Goal: Task Accomplishment & Management: Complete application form

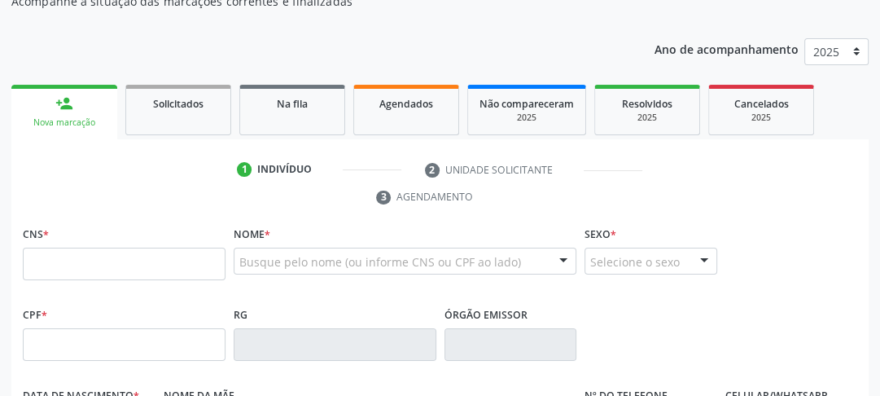
scroll to position [289, 0]
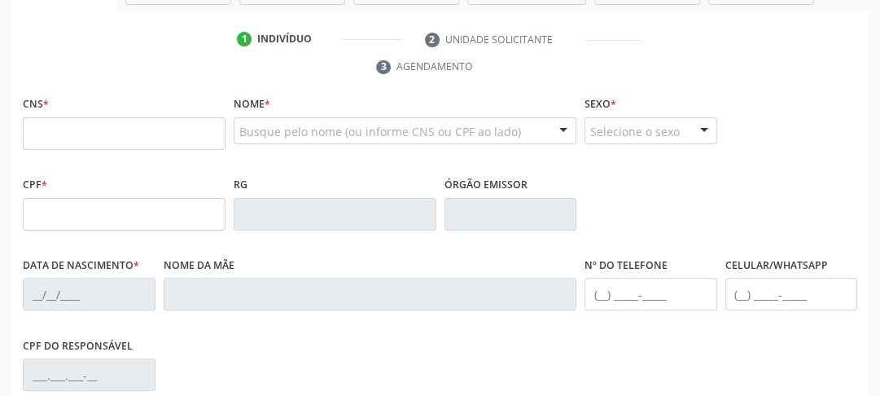
click at [76, 140] on input "text" at bounding box center [124, 133] width 203 height 33
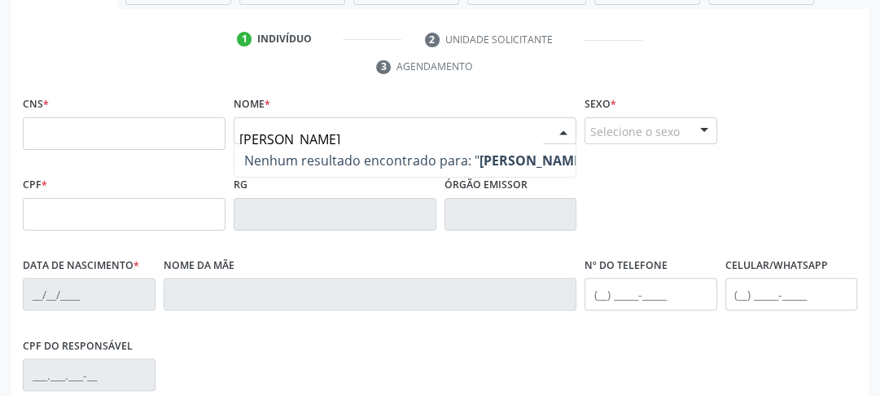
type input "[PERSON_NAME] g"
click at [392, 133] on input "[PERSON_NAME] g" at bounding box center [391, 139] width 304 height 33
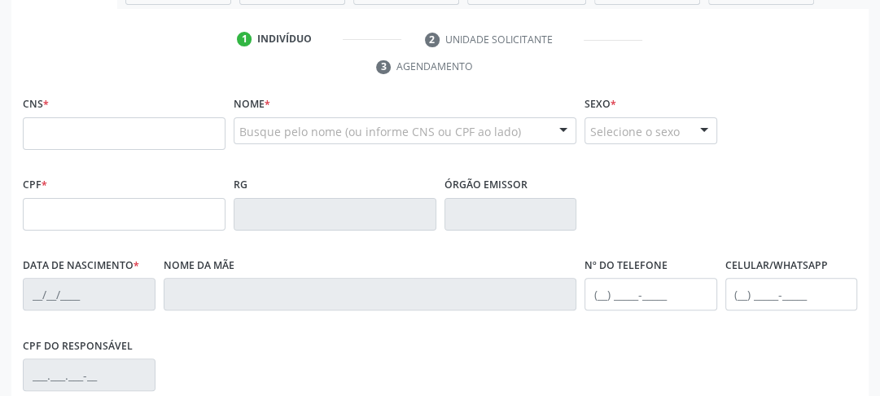
scroll to position [159, 0]
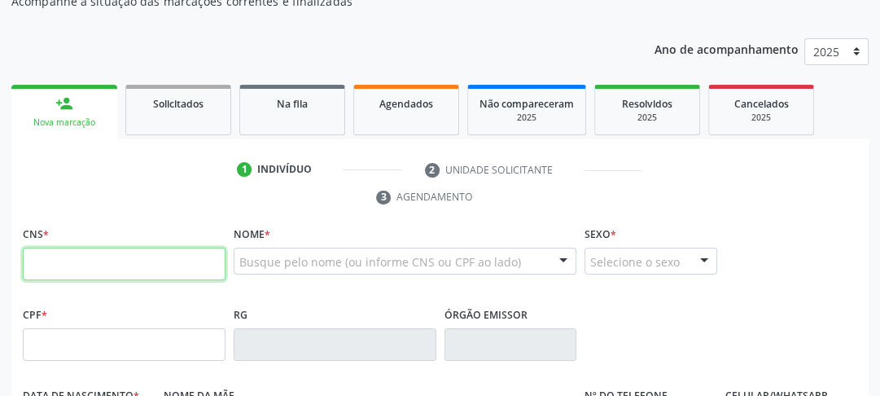
click at [73, 269] on input "text" at bounding box center [124, 263] width 203 height 33
paste input "703 2036 8708 4997"
type input "703 2036 8708 4997"
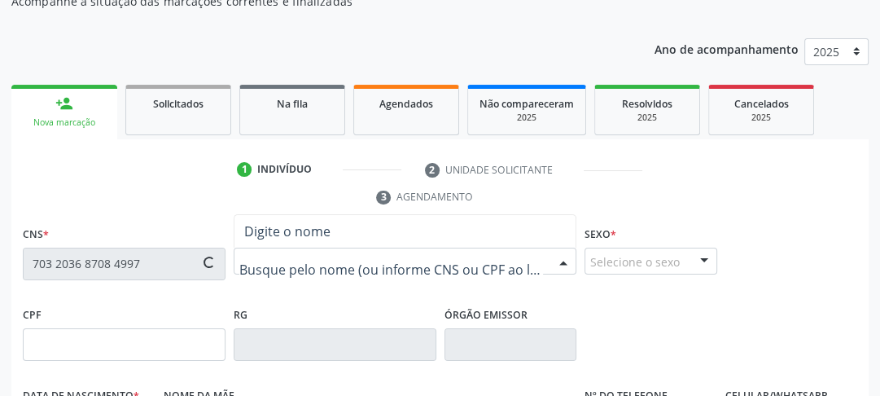
type input "2[DATE]"
type input "[PERSON_NAME]"
type input "[PHONE_NUMBER]"
type input "55"
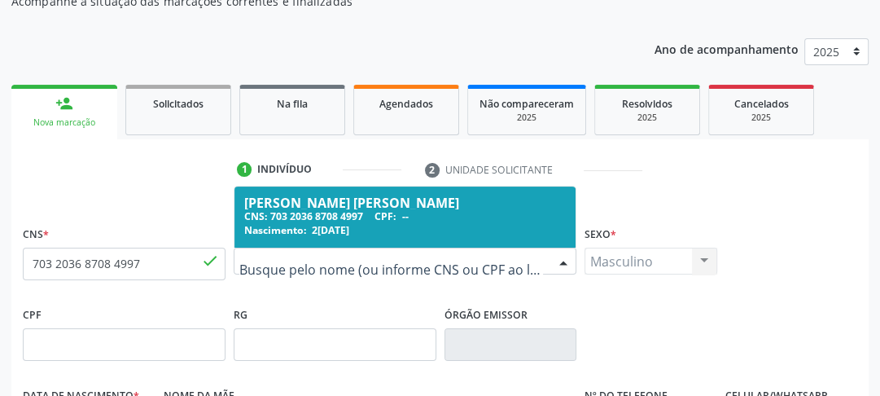
click at [295, 221] on div "CNS: 703 2036 8708 4997 CPF: --" at bounding box center [405, 216] width 322 height 14
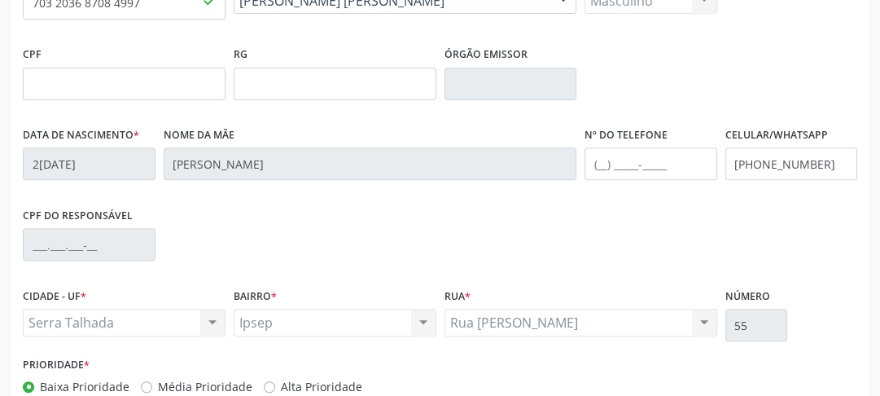
scroll to position [514, 0]
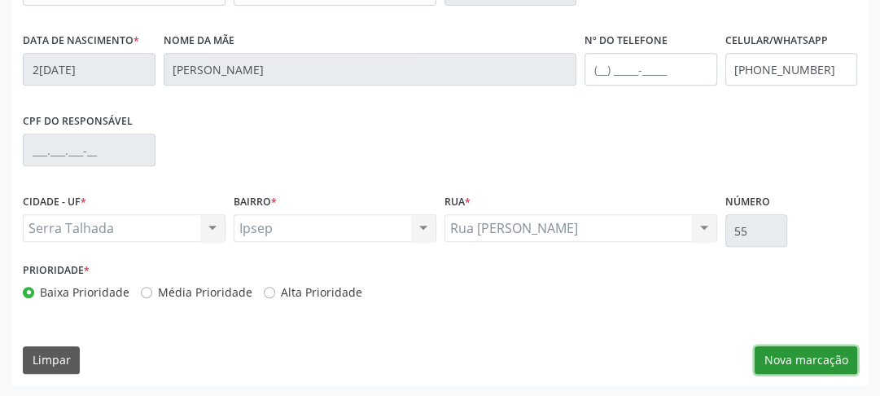
click at [781, 359] on button "Nova marcação" at bounding box center [806, 360] width 103 height 28
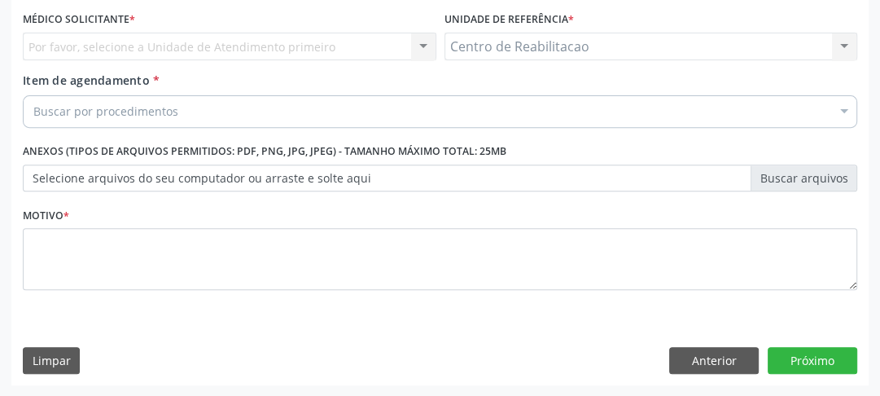
scroll to position [307, 0]
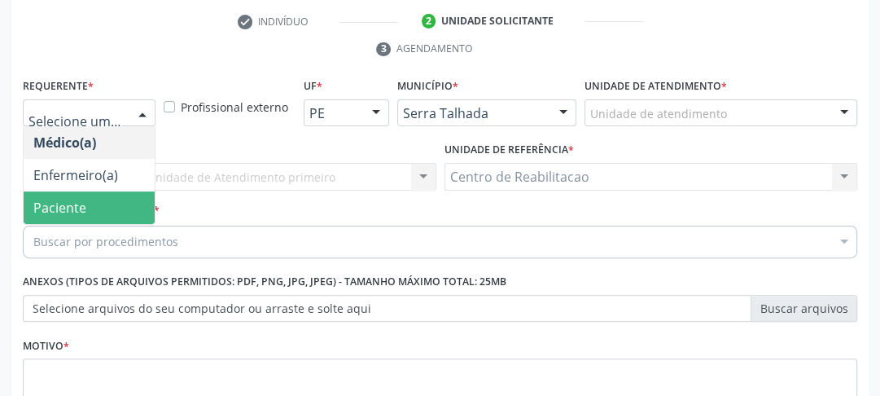
click at [52, 199] on span "Paciente" at bounding box center [59, 208] width 53 height 18
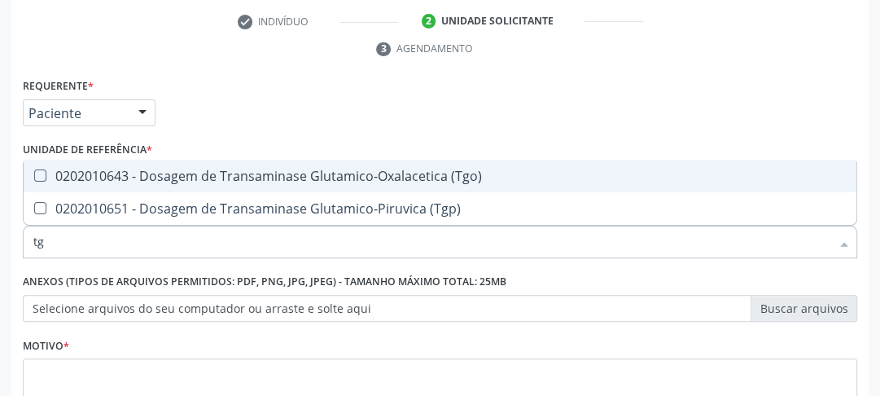
type input "tgo"
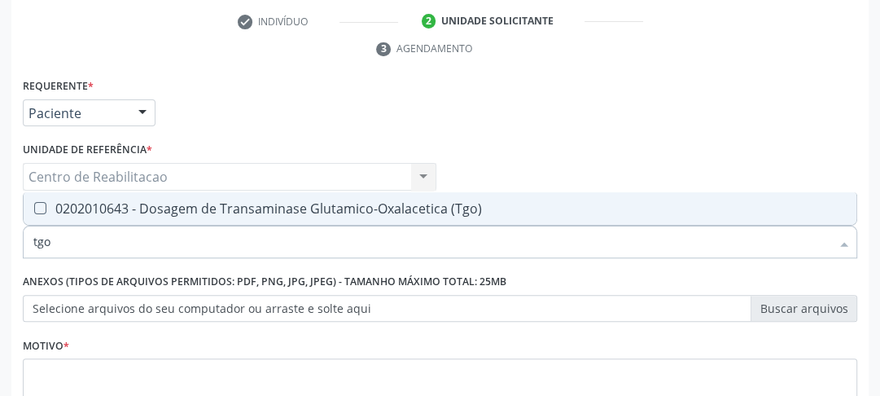
click at [42, 211] on \(Tgo\) at bounding box center [40, 208] width 12 height 12
click at [34, 211] on \(Tgo\) "checkbox" at bounding box center [29, 208] width 11 height 11
checkbox \(Tgo\) "true"
drag, startPoint x: 48, startPoint y: 243, endPoint x: 0, endPoint y: 243, distance: 48.0
click at [0, 243] on div "Acompanhamento Acompanhe a situação das marcações correntes e finalizadas Relat…" at bounding box center [440, 155] width 880 height 744
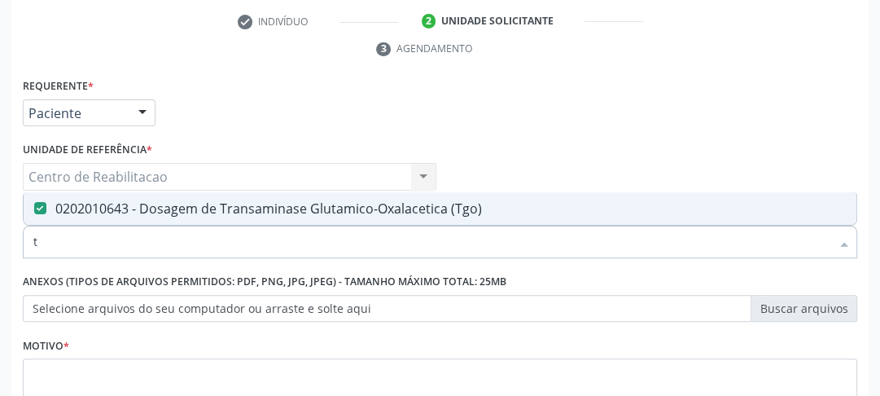
type input "tg"
checkbox \(Tgo\) "true"
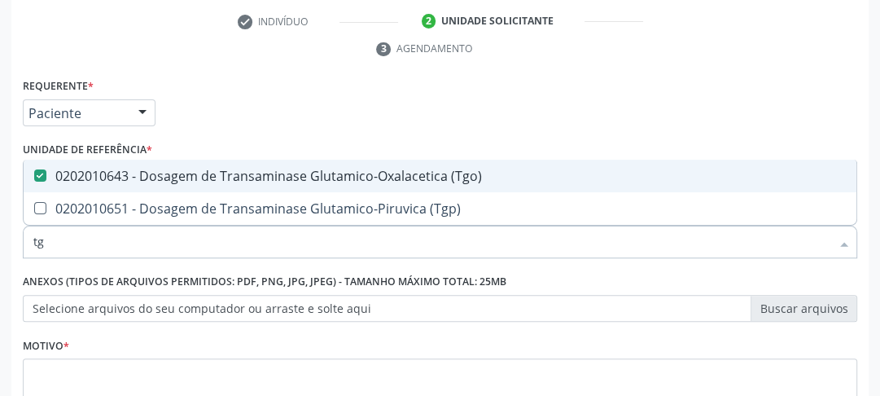
type input "tgp"
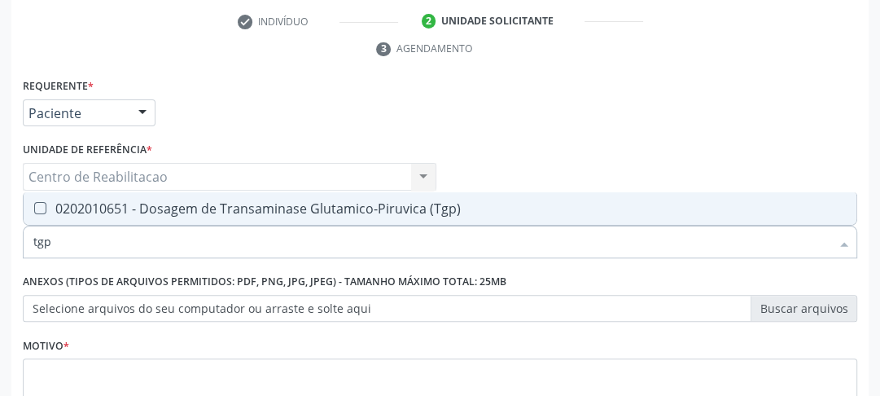
click at [42, 212] on div "Requerente * Paciente Médico(a) Enfermeiro(a) Paciente Nenhum resultado encontr…" at bounding box center [440, 258] width 834 height 369
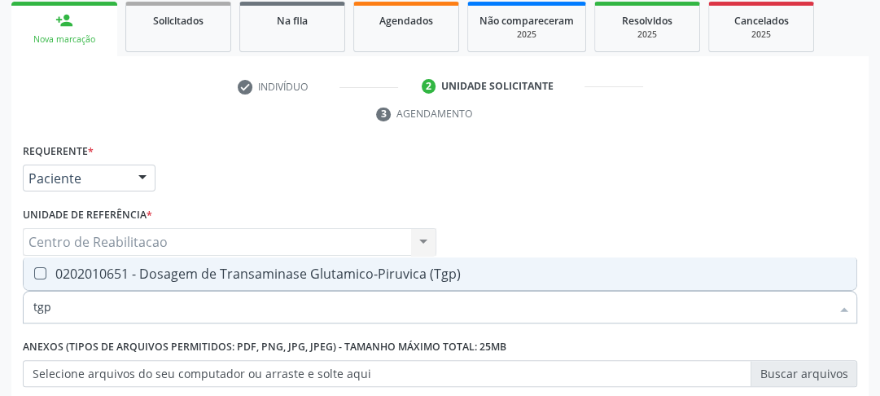
click at [41, 277] on \(Tgp\) at bounding box center [40, 273] width 12 height 12
click at [34, 277] on \(Tgp\) "checkbox" at bounding box center [29, 273] width 11 height 11
checkbox \(Tgp\) "true"
drag, startPoint x: 104, startPoint y: 302, endPoint x: 0, endPoint y: 322, distance: 106.2
click at [0, 0] on div "Acompanhamento Acompanhe a situação das marcações correntes e finalizadas Relat…" at bounding box center [440, 220] width 880 height 744
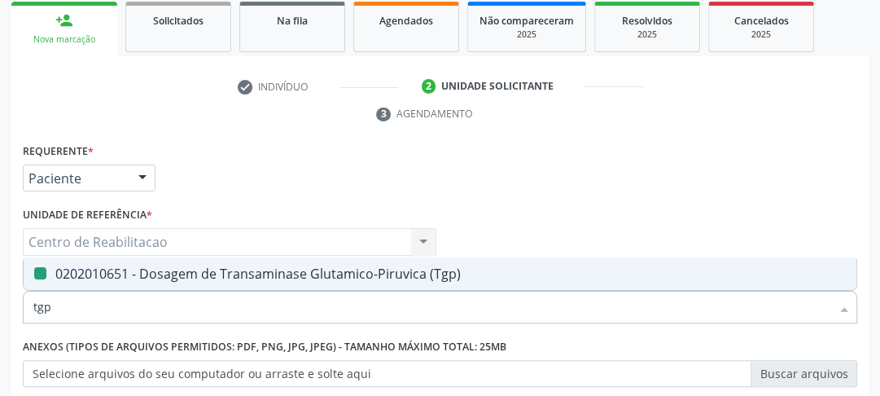
type input "g"
checkbox \(Tgp\) "false"
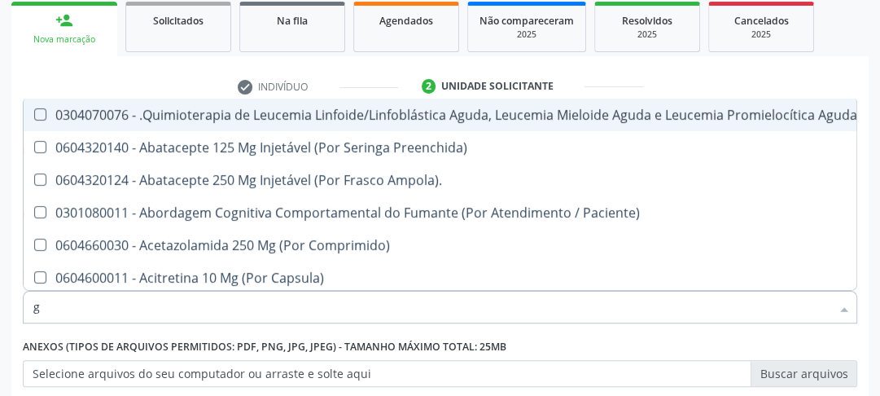
type input "gl"
checkbox 5Ml\) "true"
checkbox Miotendinoso "true"
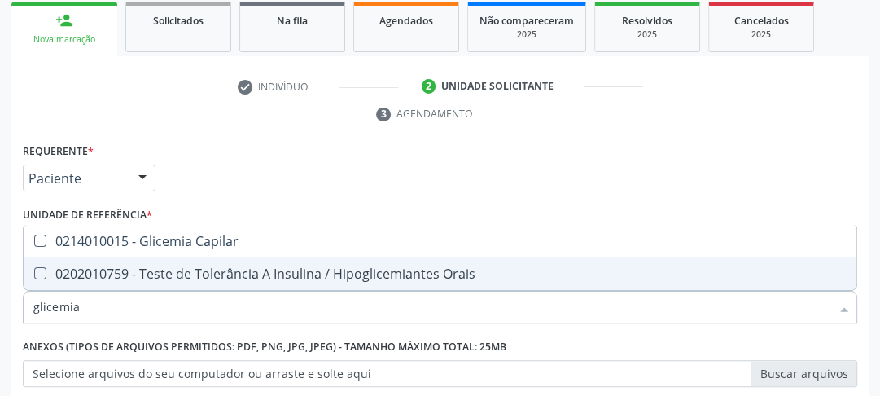
drag, startPoint x: 89, startPoint y: 310, endPoint x: 11, endPoint y: 310, distance: 78.1
click at [11, 310] on div "Requerente * Paciente Médico(a) Enfermeiro(a) Paciente Nenhum resultado encontr…" at bounding box center [439, 360] width 857 height 442
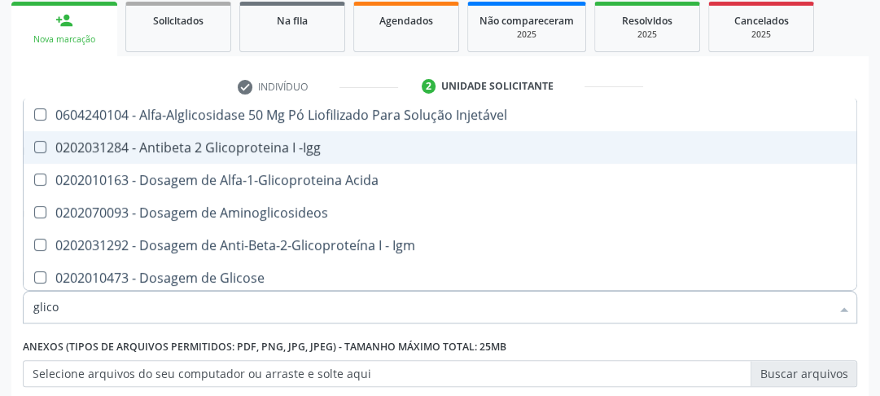
type input "glicos"
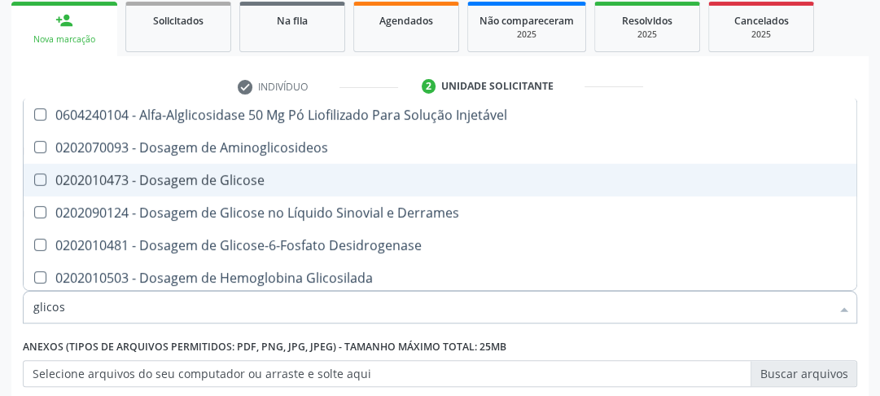
click at [39, 177] on Glicose at bounding box center [40, 179] width 12 height 12
click at [34, 177] on Glicose "checkbox" at bounding box center [29, 179] width 11 height 11
checkbox Glicose "true"
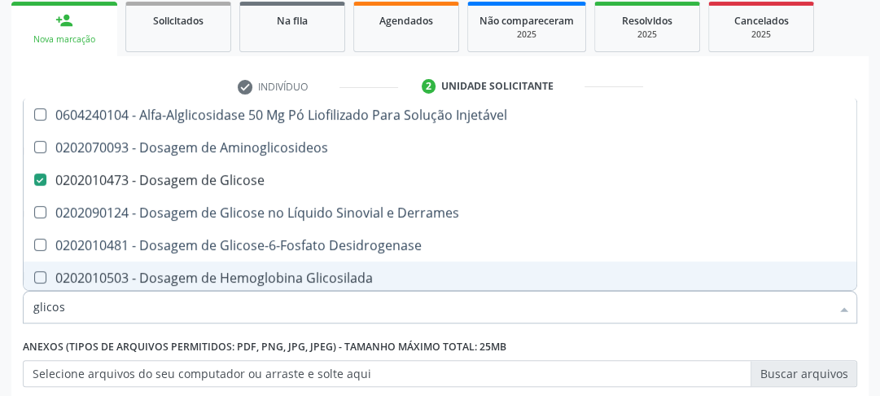
drag, startPoint x: 78, startPoint y: 306, endPoint x: 0, endPoint y: 310, distance: 78.2
click at [2, 310] on div "Acompanhamento Acompanhe a situação das marcações correntes e finalizadas Relat…" at bounding box center [440, 220] width 880 height 744
type input "col"
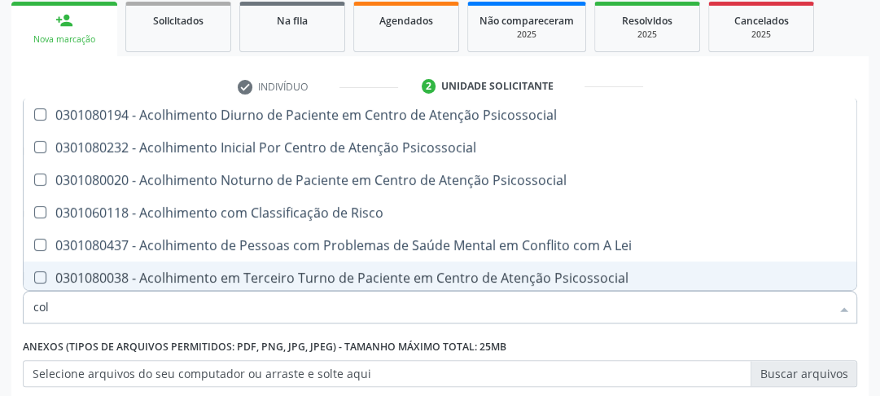
checkbox Psicossocial "false"
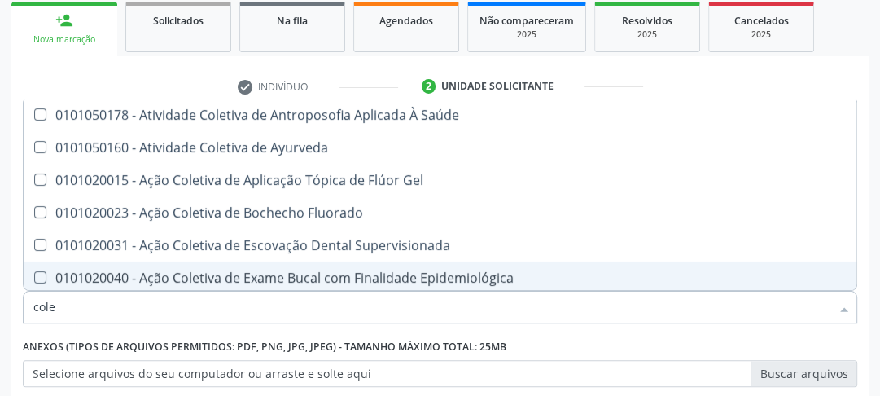
type input "coles"
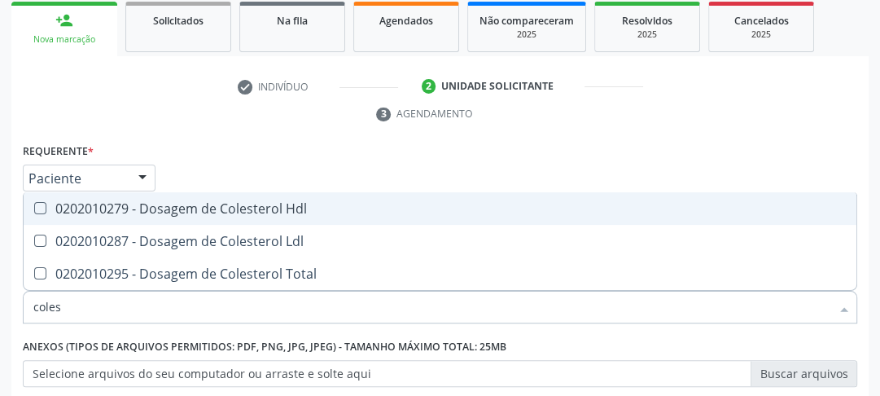
drag, startPoint x: 44, startPoint y: 205, endPoint x: 46, endPoint y: 234, distance: 28.5
click at [43, 205] on Hdl at bounding box center [40, 208] width 12 height 12
click at [34, 205] on Hdl "checkbox" at bounding box center [29, 208] width 11 height 11
checkbox Hdl "true"
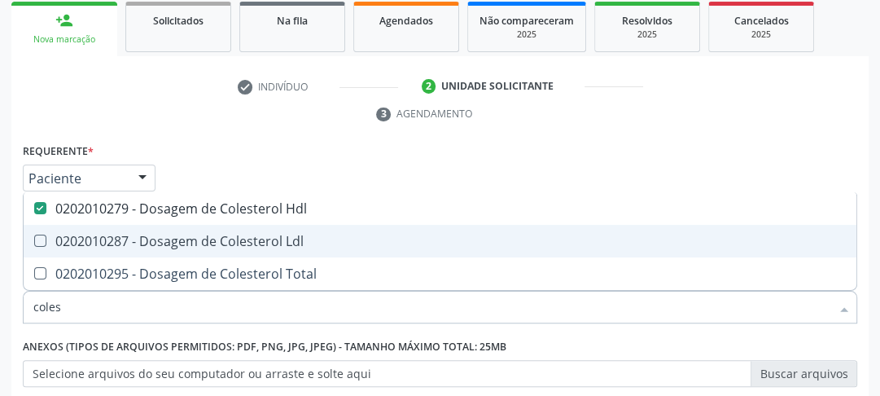
click at [44, 240] on Ldl at bounding box center [40, 240] width 12 height 12
click at [34, 240] on Ldl "checkbox" at bounding box center [29, 240] width 11 height 11
checkbox Ldl "true"
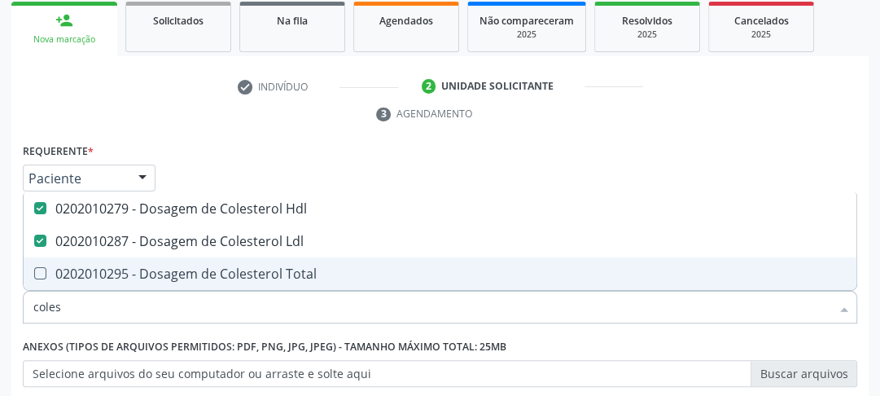
click at [42, 270] on Total at bounding box center [40, 273] width 12 height 12
click at [34, 270] on Total "checkbox" at bounding box center [29, 273] width 11 height 11
checkbox Total "true"
drag, startPoint x: 75, startPoint y: 308, endPoint x: 33, endPoint y: 308, distance: 41.5
click at [33, 308] on input "coles" at bounding box center [431, 307] width 797 height 33
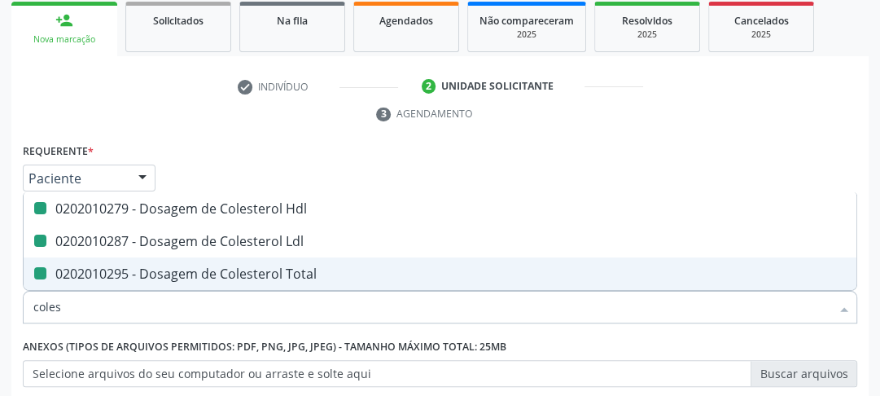
type input "h"
checkbox Hdl "false"
checkbox Ldl "false"
checkbox Total "false"
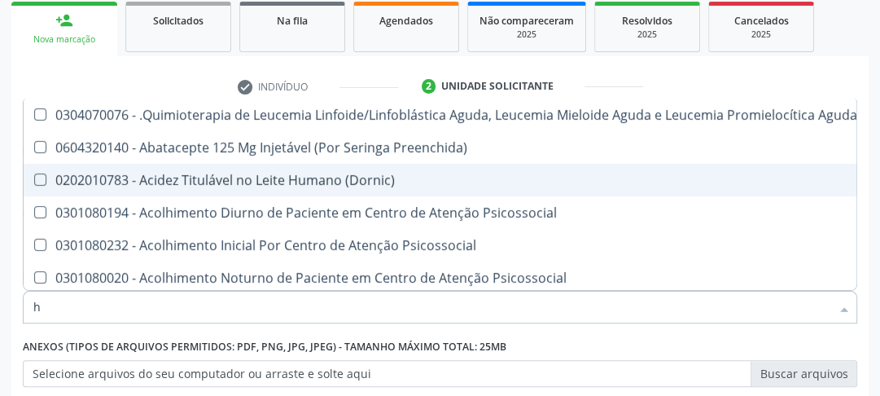
type input "hd"
checkbox Manutenção "true"
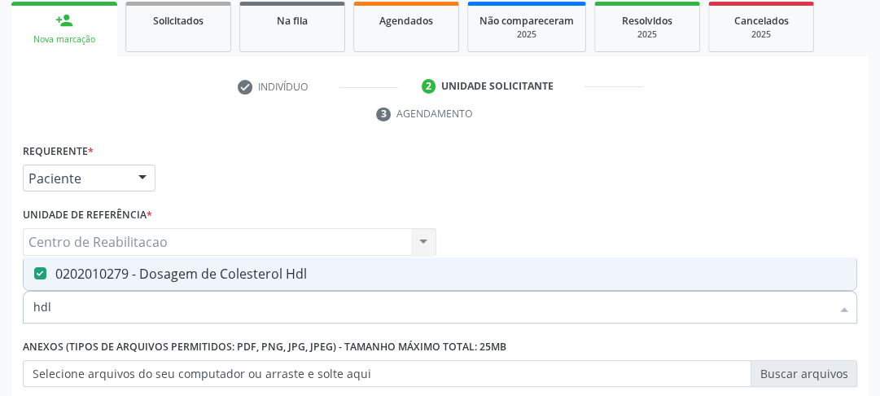
drag, startPoint x: 68, startPoint y: 313, endPoint x: 27, endPoint y: 308, distance: 41.8
click at [28, 308] on div "hdl" at bounding box center [440, 307] width 834 height 33
type input "ld"
checkbox Hdl "false"
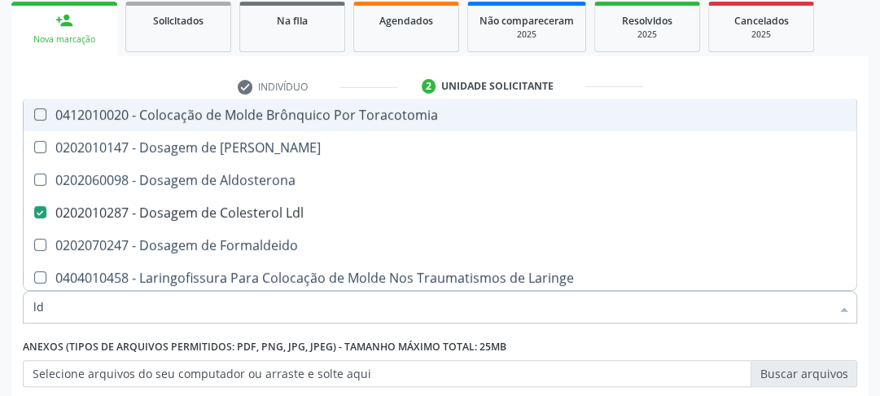
type input "ldl"
checkbox Toracotomia "true"
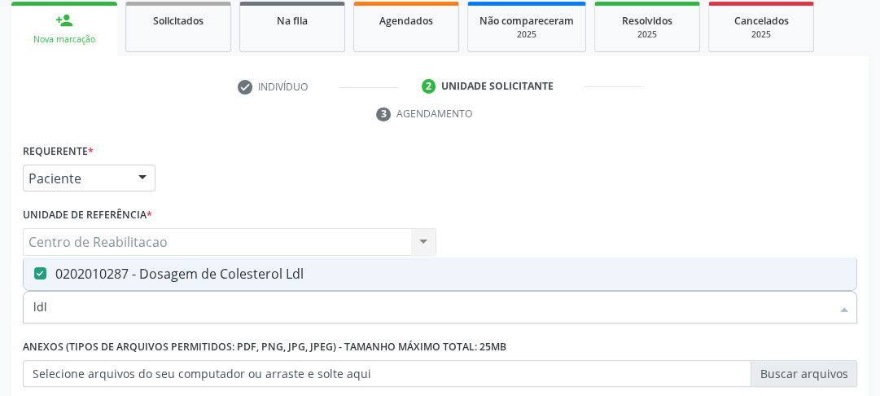
drag, startPoint x: 59, startPoint y: 300, endPoint x: 5, endPoint y: 306, distance: 54.9
click at [6, 306] on div "Acompanhamento Acompanhe a situação das marcações correntes e finalizadas Relat…" at bounding box center [440, 220] width 880 height 744
type input "tri"
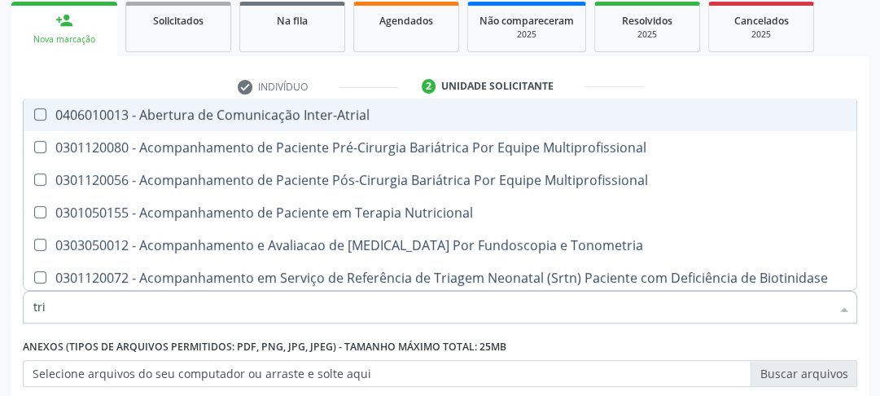
checkbox Inter-Atrial "false"
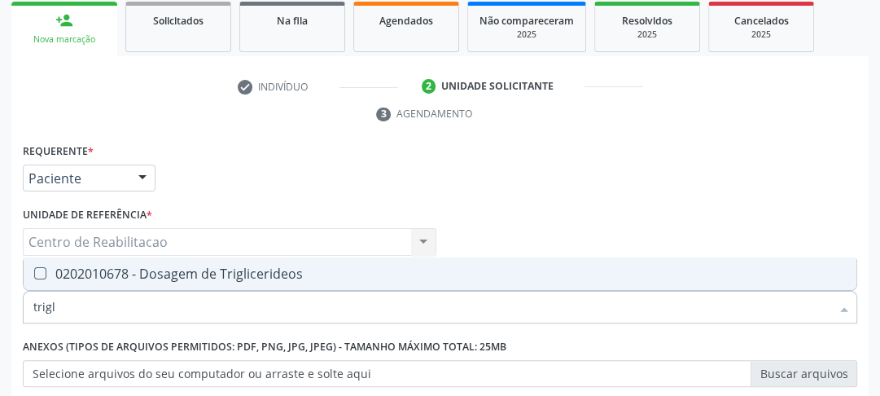
type input "trigli"
click at [37, 269] on Triglicerideos at bounding box center [40, 273] width 12 height 12
click at [34, 269] on Triglicerideos "checkbox" at bounding box center [29, 273] width 11 height 11
checkbox Triglicerideos "true"
drag, startPoint x: 48, startPoint y: 303, endPoint x: 22, endPoint y: 300, distance: 26.2
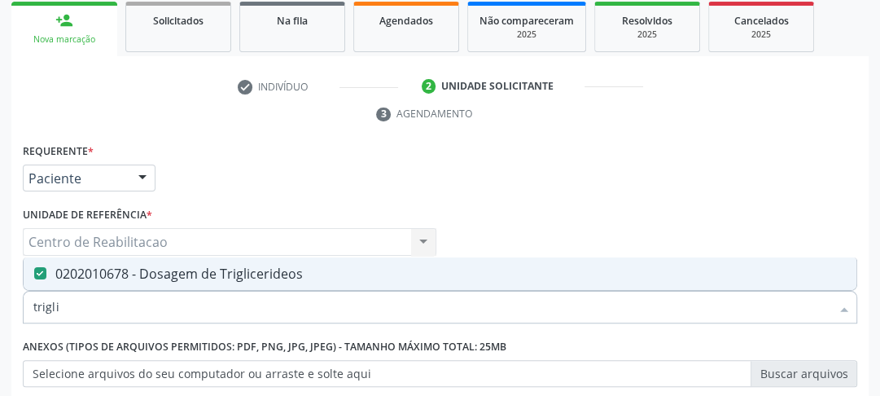
click at [26, 300] on div "trigli" at bounding box center [440, 307] width 834 height 33
click at [309, 192] on div "Requerente * Paciente Médico(a) Enfermeiro(a) Paciente Nenhum resultado encontr…" at bounding box center [440, 323] width 834 height 369
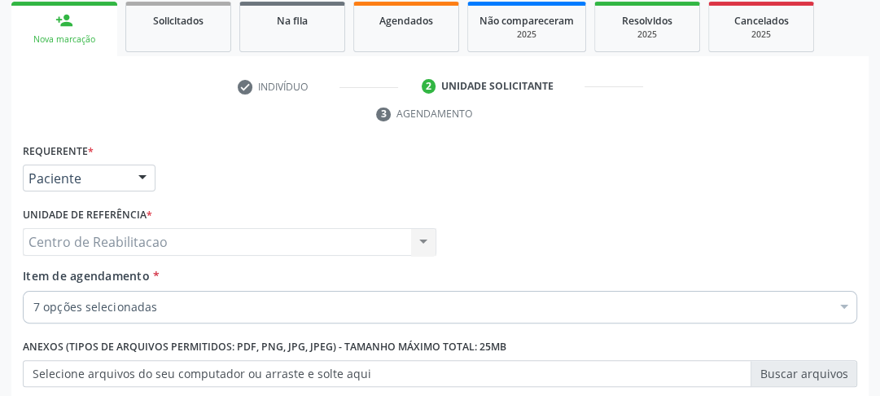
click at [585, 253] on div "Médico Solicitante Por favor, selecione a Unidade de Atendimento primeiro Nenhu…" at bounding box center [440, 234] width 842 height 63
click at [847, 305] on div at bounding box center [844, 309] width 24 height 28
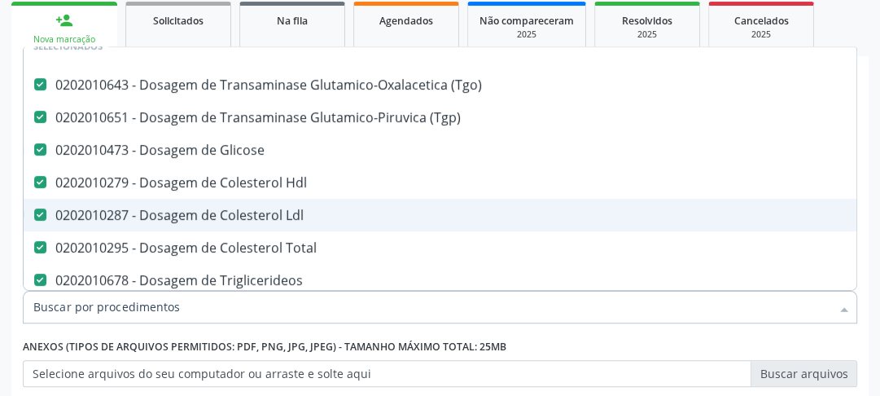
scroll to position [130, 0]
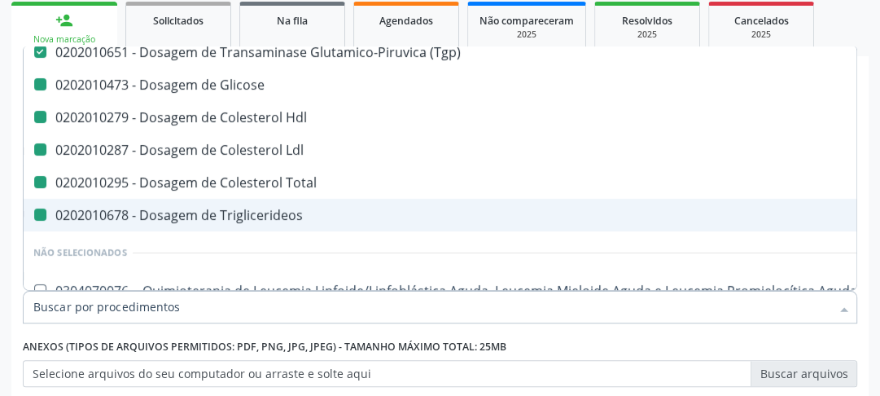
type input "h"
checkbox Glicose "false"
checkbox Hdl "false"
checkbox Ldl "false"
checkbox Total "false"
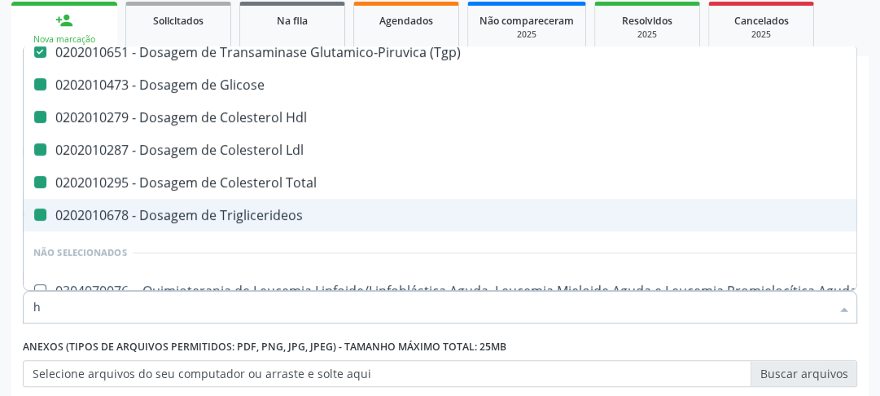
checkbox Triglicerideos "false"
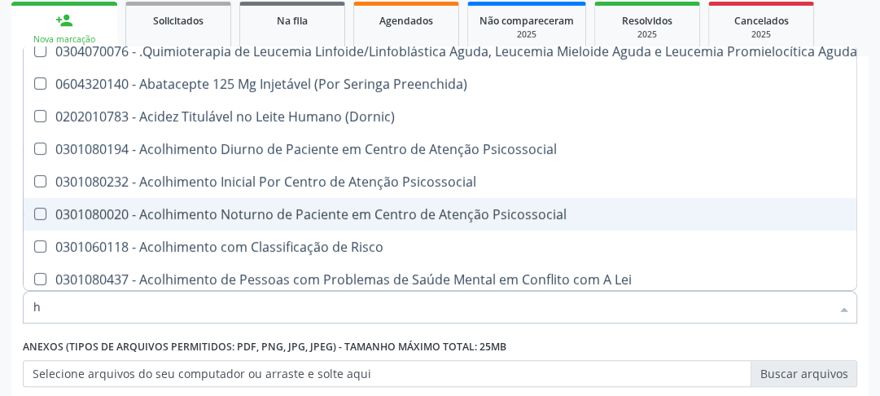
scroll to position [85, 0]
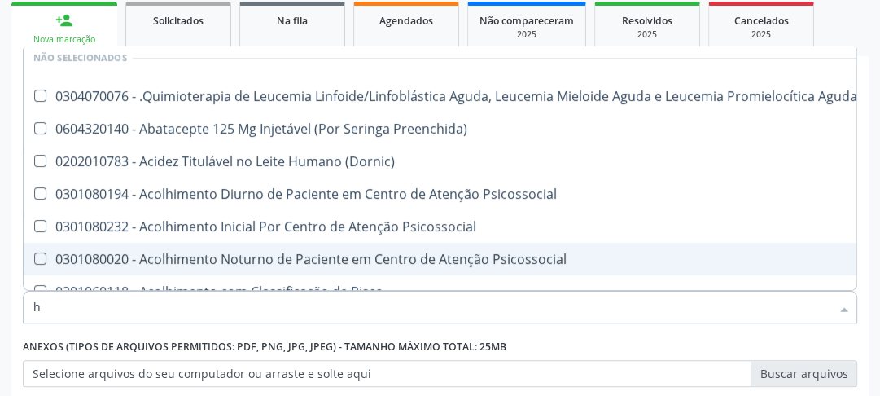
type input "he"
checkbox Hdl "false"
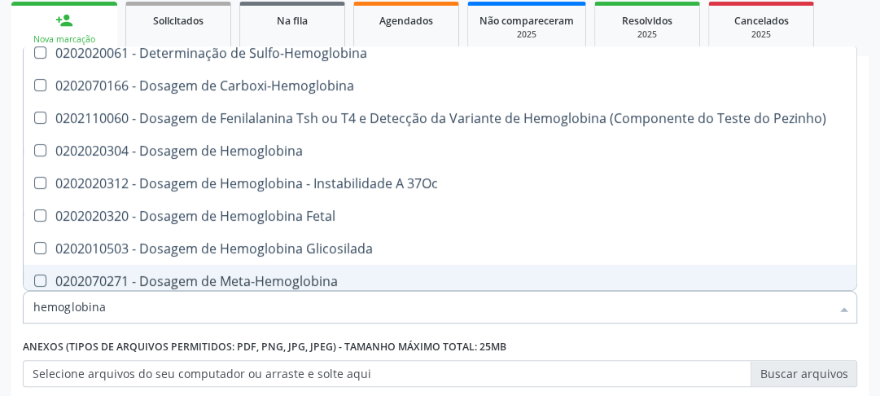
type input "hemoglobina g"
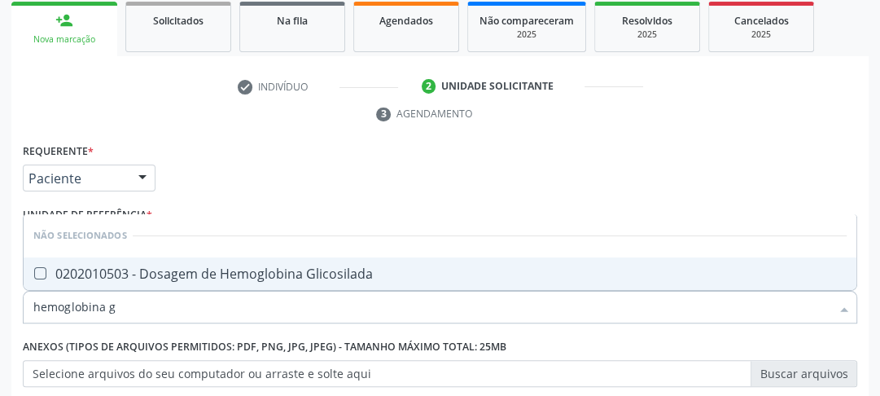
click at [42, 271] on Glicosilada at bounding box center [40, 273] width 12 height 12
click at [34, 271] on Glicosilada "checkbox" at bounding box center [29, 273] width 11 height 11
checkbox Glicosilada "true"
drag, startPoint x: 150, startPoint y: 313, endPoint x: 21, endPoint y: 301, distance: 129.1
click at [21, 301] on div "Item de agendamento * hemoglobina g Desfazer seleção Não selecionados 020201050…" at bounding box center [440, 298] width 842 height 63
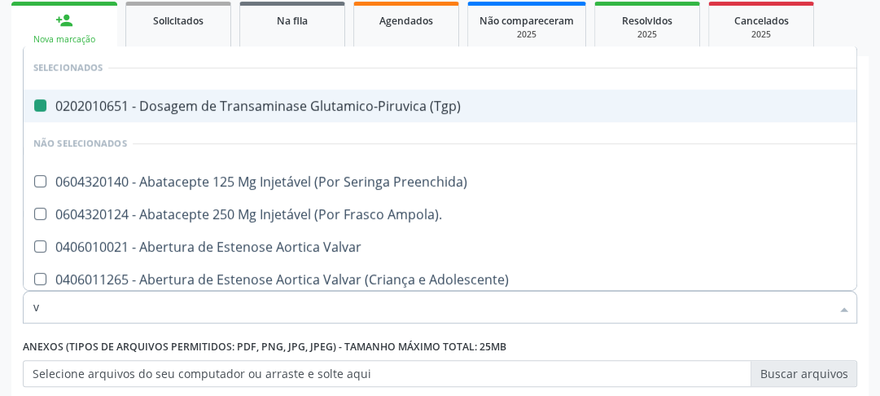
type input "vl"
checkbox \(Tgp\) "false"
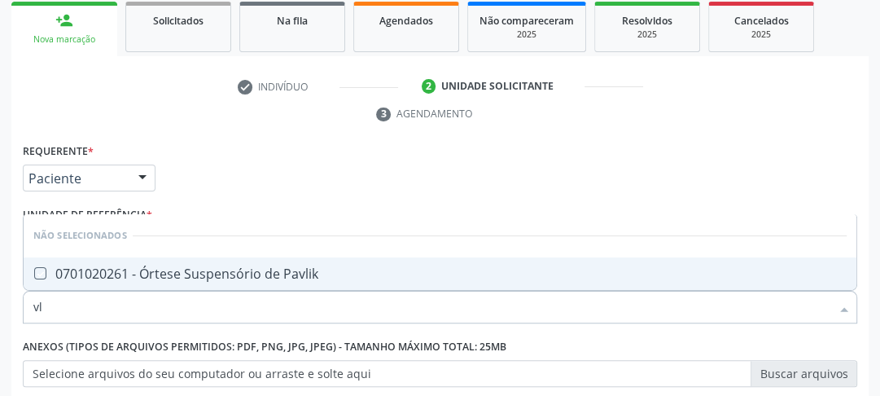
type input "v"
checkbox Pavlik "true"
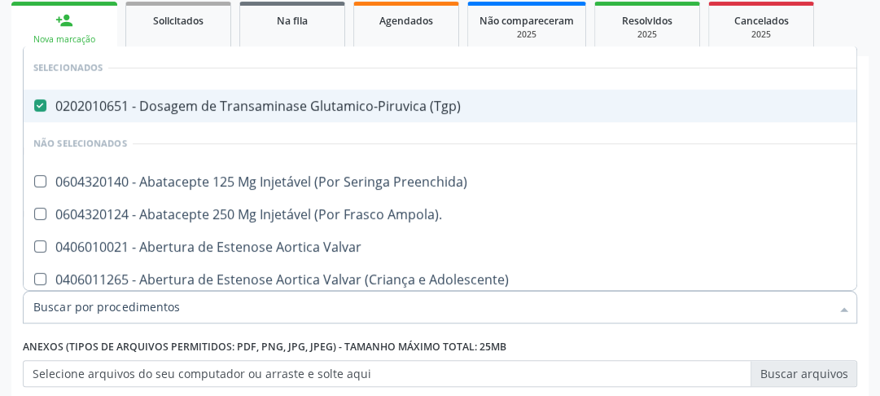
checkbox Preenchida\) "true"
checkbox Ampola\)\ "true"
checkbox Valvar "true"
checkbox Adolescente\) "true"
checkbox Valvar "true"
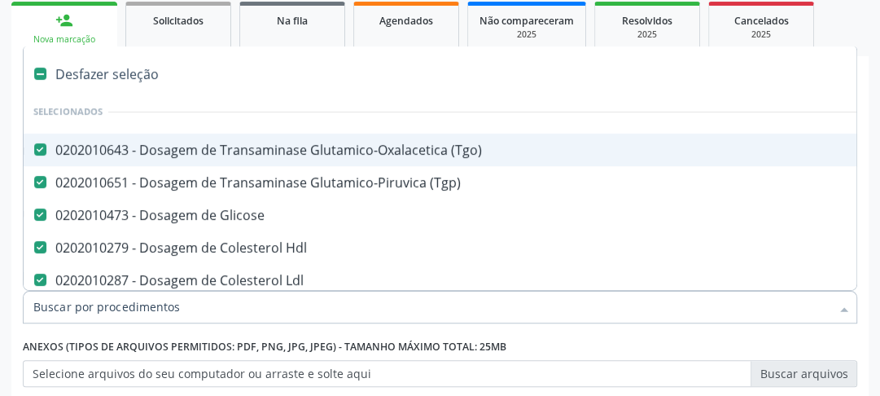
click at [125, 316] on input "Item de agendamento *" at bounding box center [431, 307] width 797 height 33
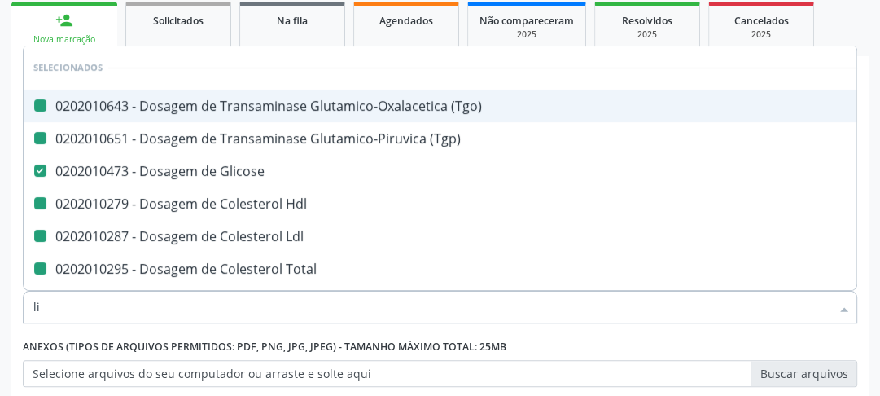
type input "lip"
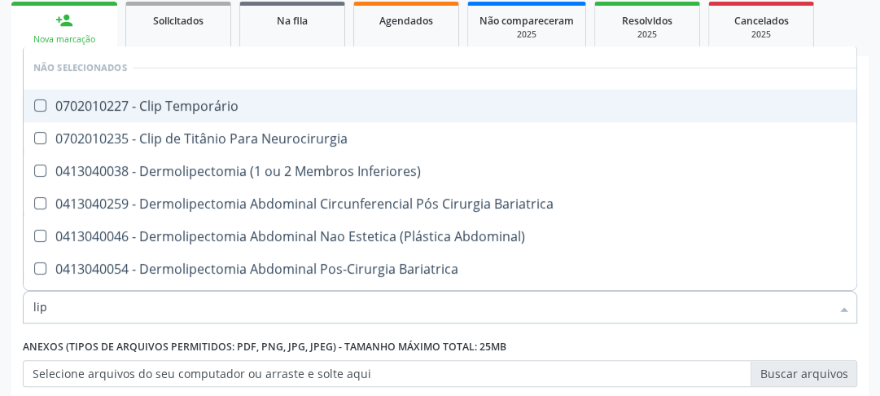
checkbox Temporário "false"
checkbox Bariatrica "false"
checkbox Abdominal\) "false"
checkbox Bariatrica "false"
checkbox Bariátrica "false"
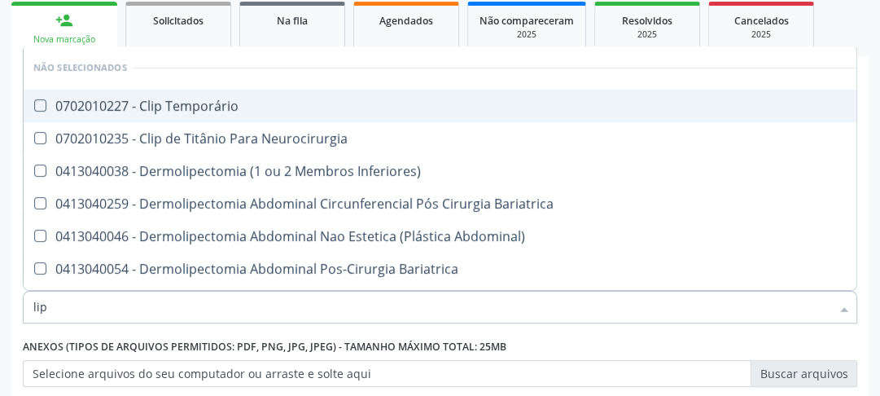
checkbox Neurocirurgia "false"
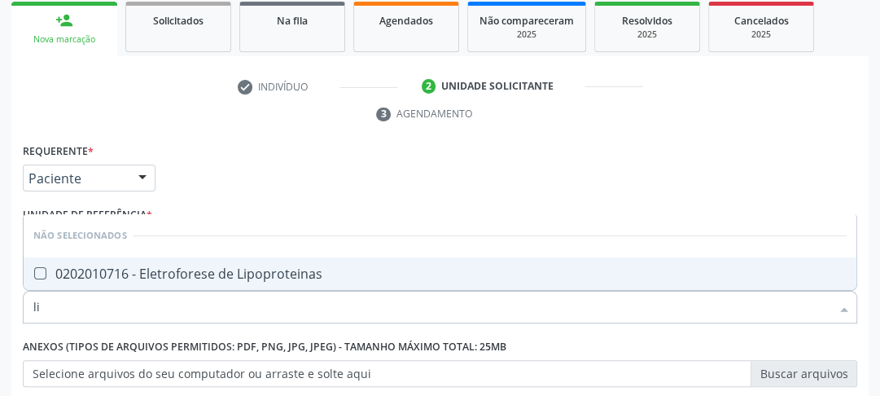
type input "l"
checkbox Lipoproteinas "true"
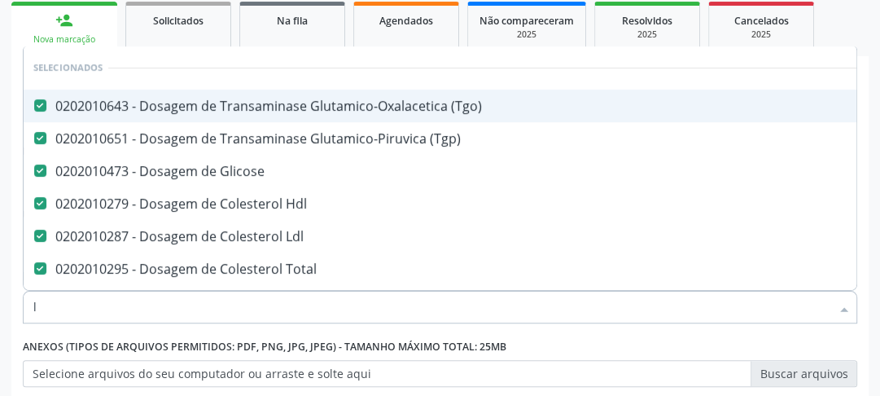
type input "ld"
checkbox Glicose "false"
checkbox Hdl "false"
checkbox Ldl "false"
checkbox Total "false"
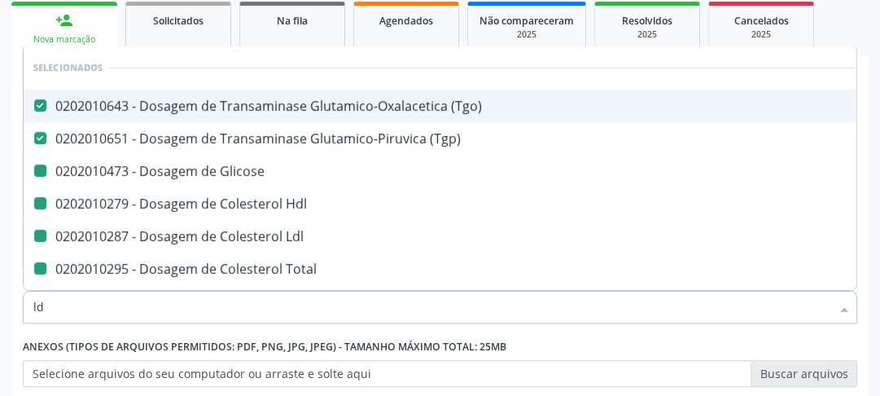
checkbox Triglicerideos "false"
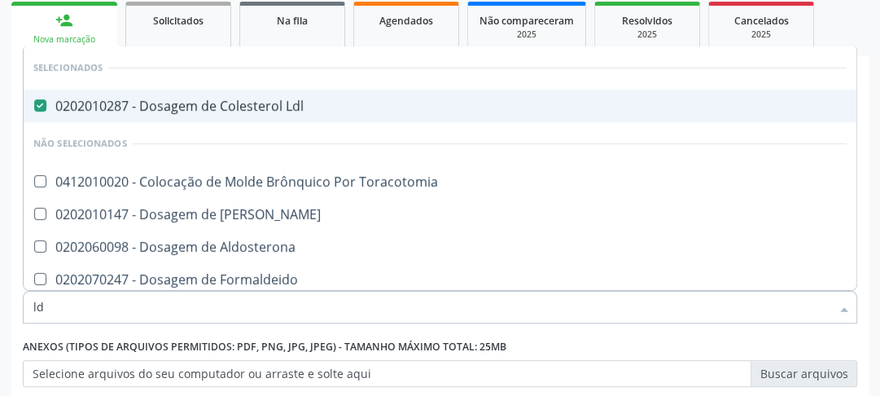
type input "l"
checkbox Toracotomia "true"
checkbox Aldolase "true"
checkbox Aldosterona "true"
checkbox Formaldeido "true"
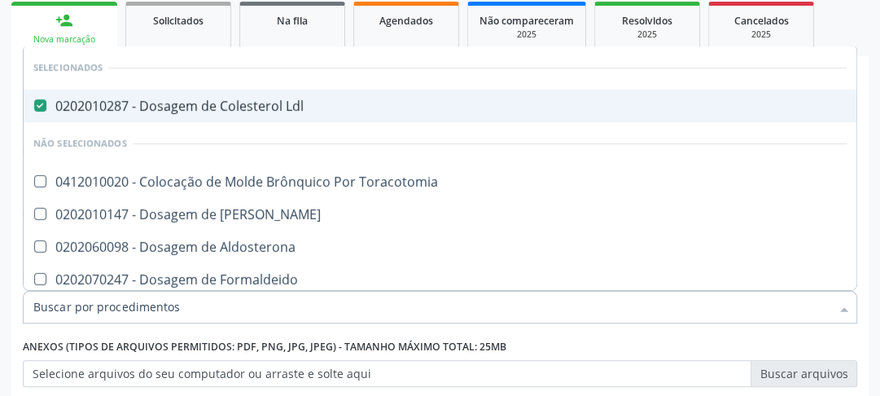
checkbox Laringe "true"
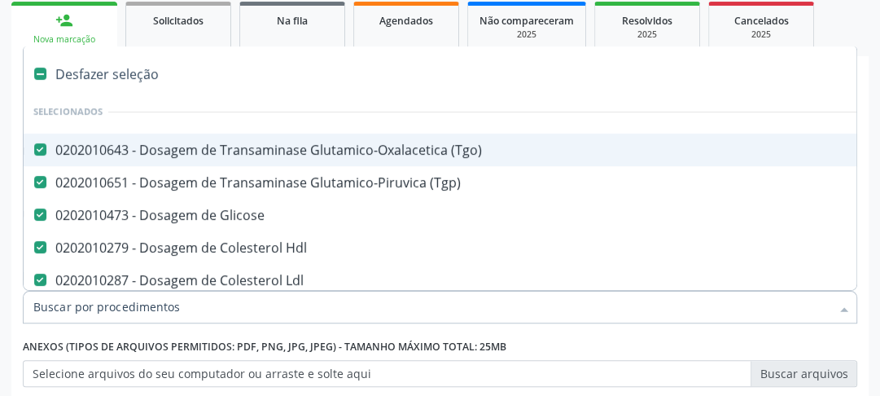
click at [125, 316] on input "Item de agendamento *" at bounding box center [431, 307] width 797 height 33
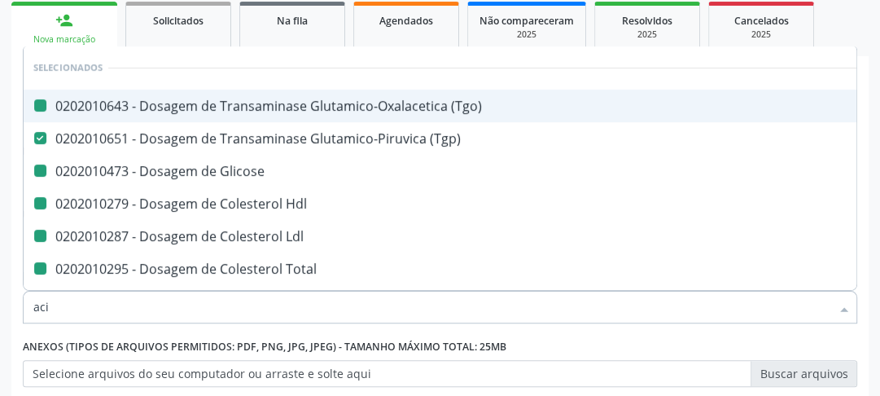
type input "acid"
checkbox \(Tgo\) "false"
checkbox Glicose "false"
checkbox Hdl "false"
checkbox Ldl "false"
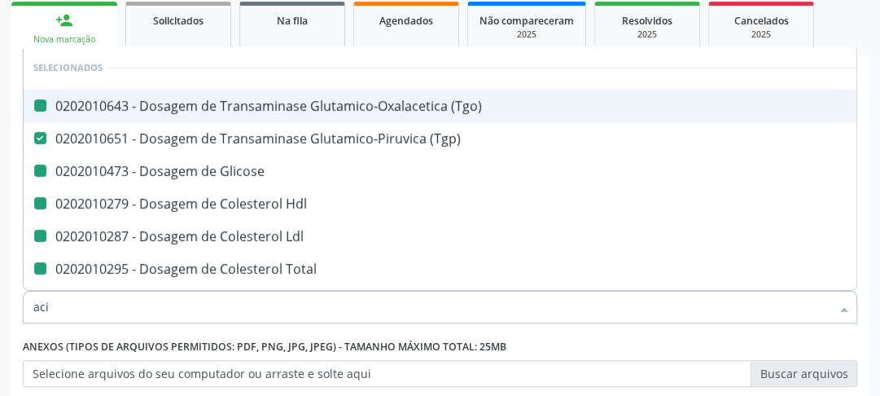
checkbox Total "false"
checkbox Triglicerideos "false"
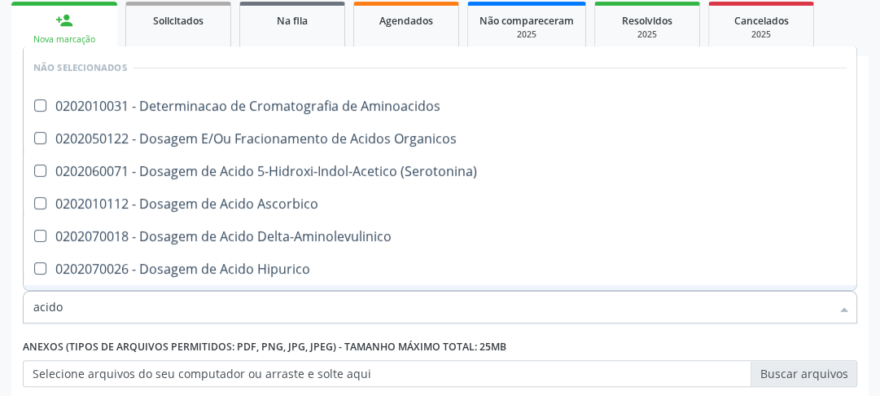
type input "acido u"
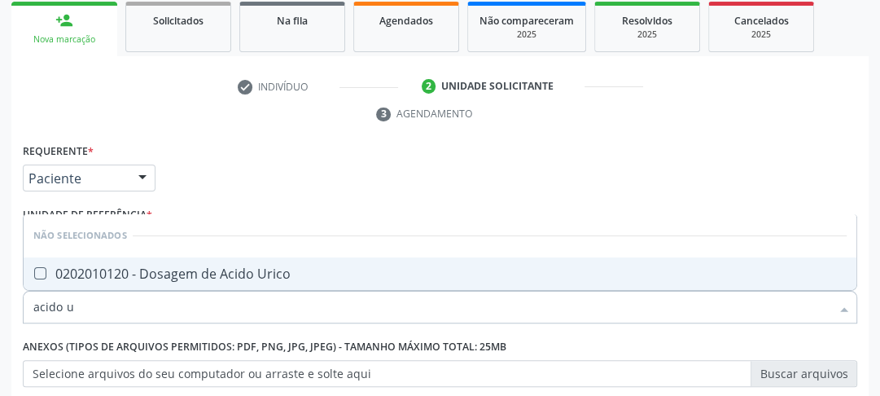
click at [44, 270] on Urico at bounding box center [40, 273] width 12 height 12
click at [34, 270] on Urico "checkbox" at bounding box center [29, 273] width 11 height 11
checkbox Urico "true"
drag, startPoint x: 96, startPoint y: 307, endPoint x: 0, endPoint y: 280, distance: 99.7
click at [0, 280] on div "Acompanhamento Acompanhe a situação das marcações correntes e finalizadas Relat…" at bounding box center [440, 220] width 880 height 744
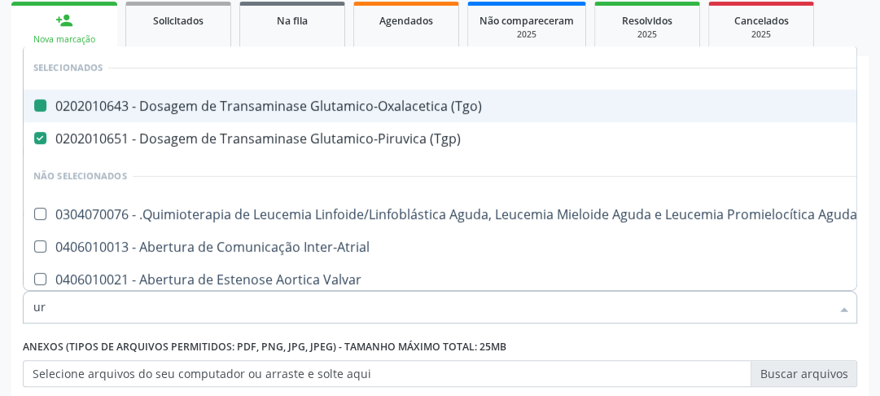
type input "ure"
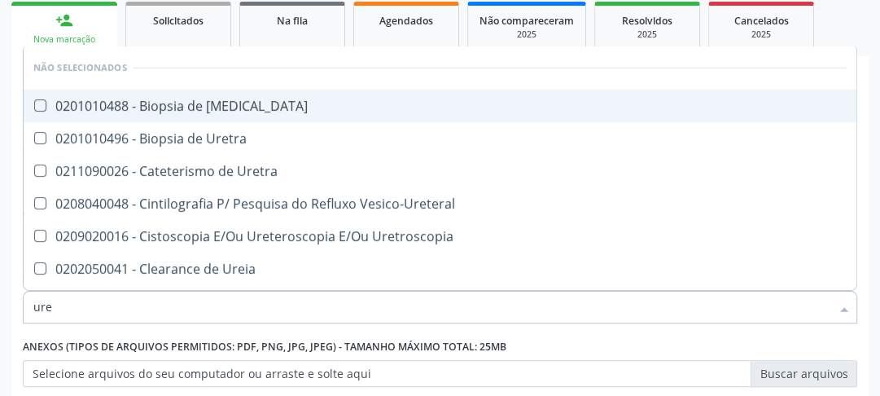
checkbox Ureter "false"
checkbox Uretra "false"
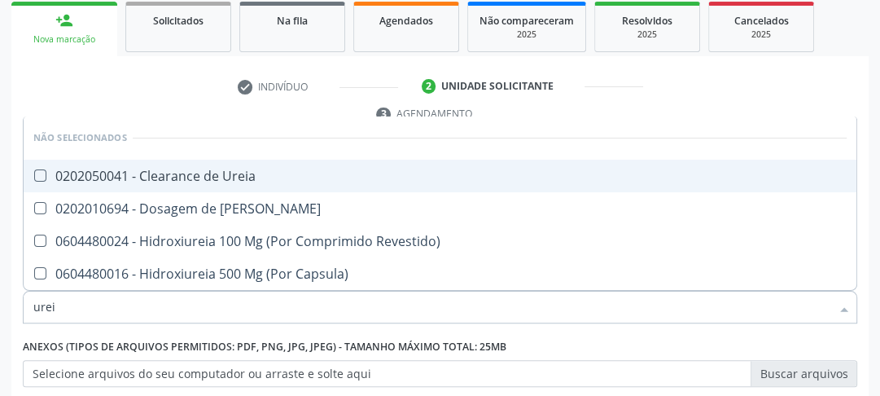
type input "ureia"
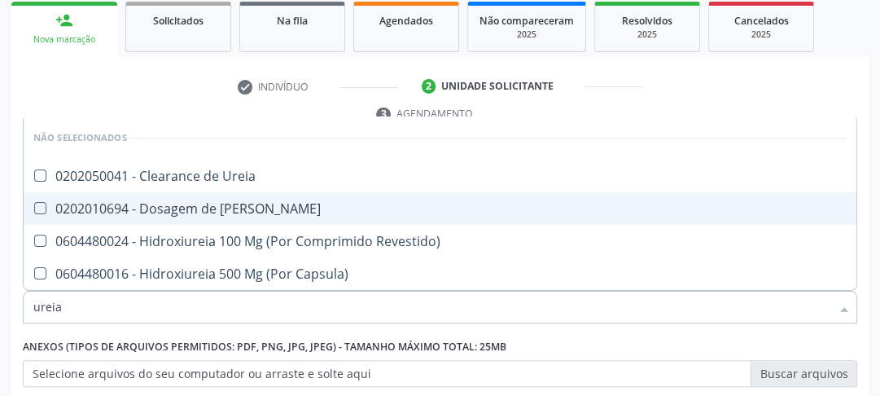
click at [39, 208] on Ureia at bounding box center [40, 208] width 12 height 12
click at [34, 208] on Ureia "checkbox" at bounding box center [29, 208] width 11 height 11
checkbox Ureia "true"
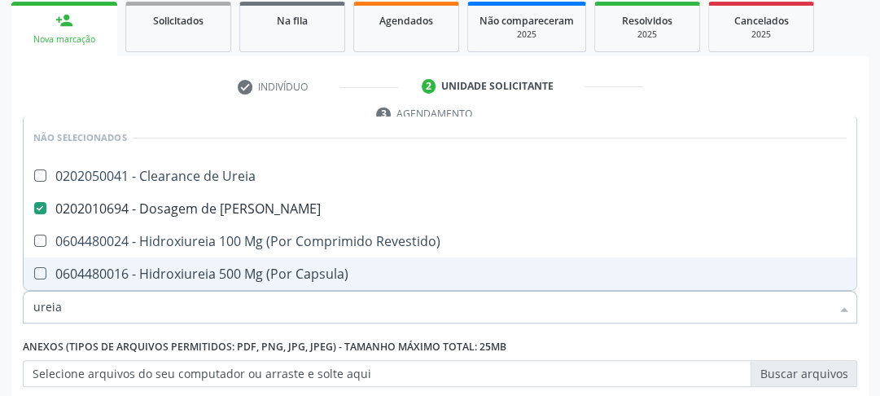
drag, startPoint x: 65, startPoint y: 306, endPoint x: 0, endPoint y: 304, distance: 65.1
click at [0, 307] on div "Acompanhamento Acompanhe a situação das marcações correntes e finalizadas Relat…" at bounding box center [440, 220] width 880 height 744
type input "c"
checkbox Ureia "true"
checkbox Capsula\) "true"
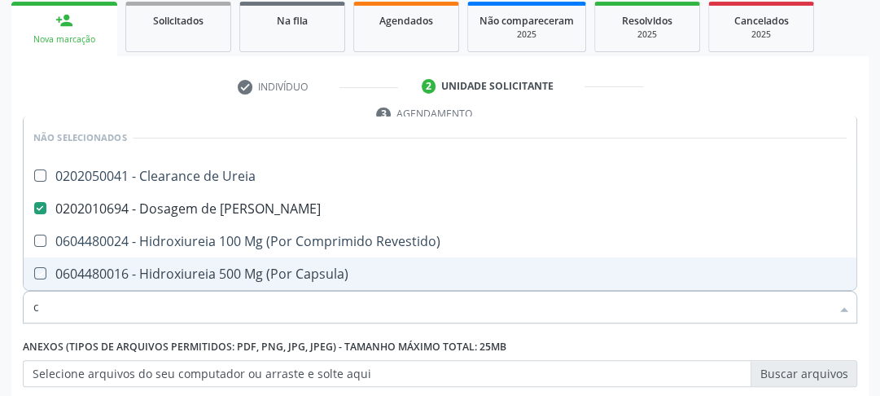
checkbox Revestido\) "true"
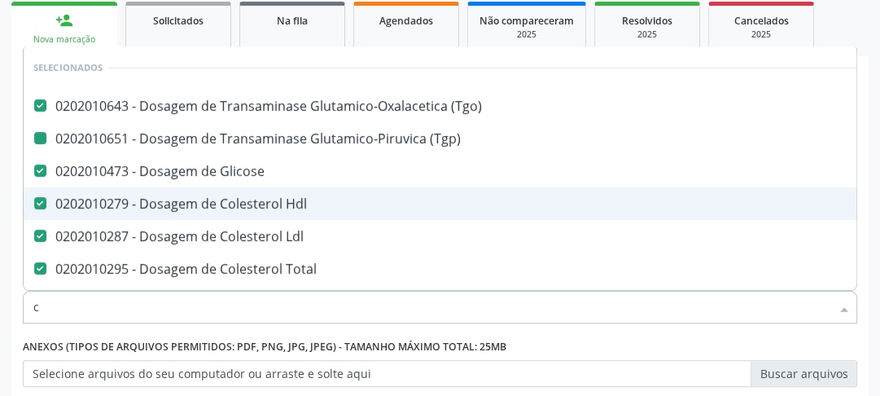
type input "cr"
checkbox \(Tgo\) "false"
checkbox \(Tgp\) "false"
checkbox Hdl "false"
checkbox Glicose "false"
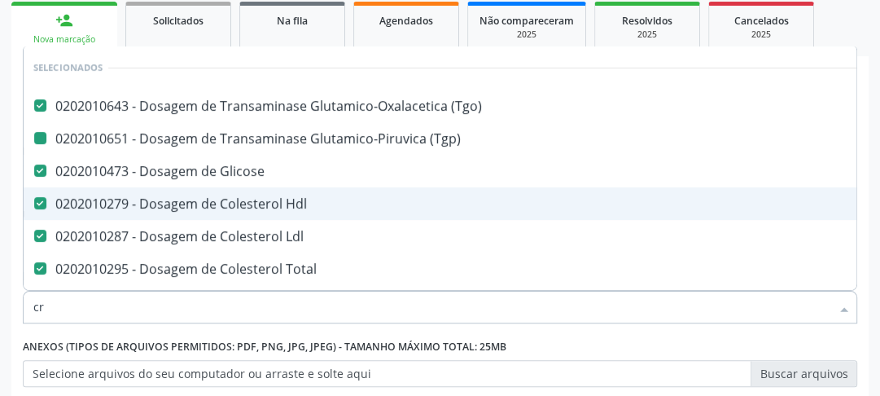
checkbox Ldl "false"
checkbox Total "false"
checkbox Triglicerideos "false"
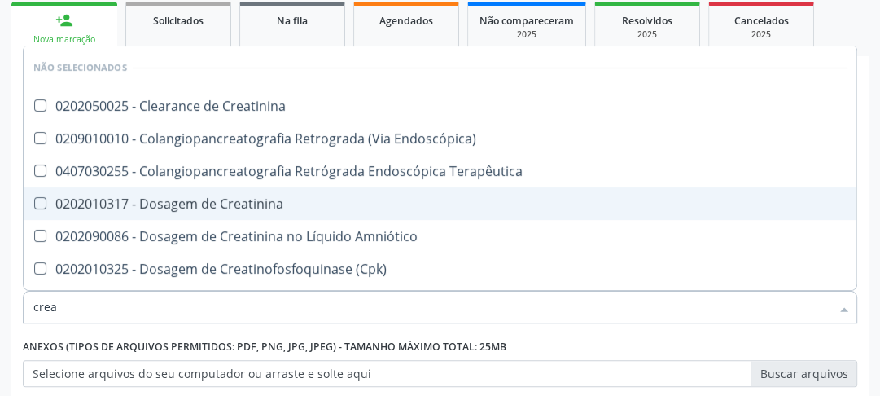
type input "creat"
click at [42, 201] on Creatinina at bounding box center [40, 203] width 12 height 12
click at [34, 201] on Creatinina "checkbox" at bounding box center [29, 203] width 11 height 11
checkbox Creatinina "true"
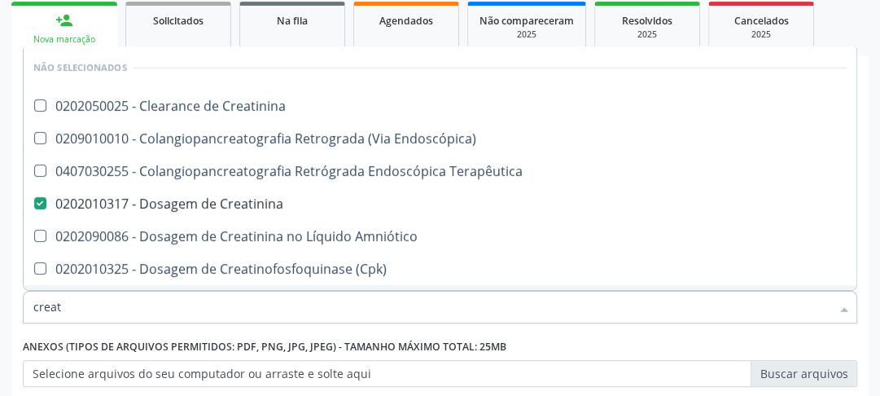
drag, startPoint x: 78, startPoint y: 306, endPoint x: 0, endPoint y: 304, distance: 78.2
click at [0, 304] on div "Acompanhamento Acompanhe a situação das marcações correntes e finalizadas Relat…" at bounding box center [440, 220] width 880 height 744
type input "cal"
checkbox Creatinina "false"
checkbox Endoscópica\) "false"
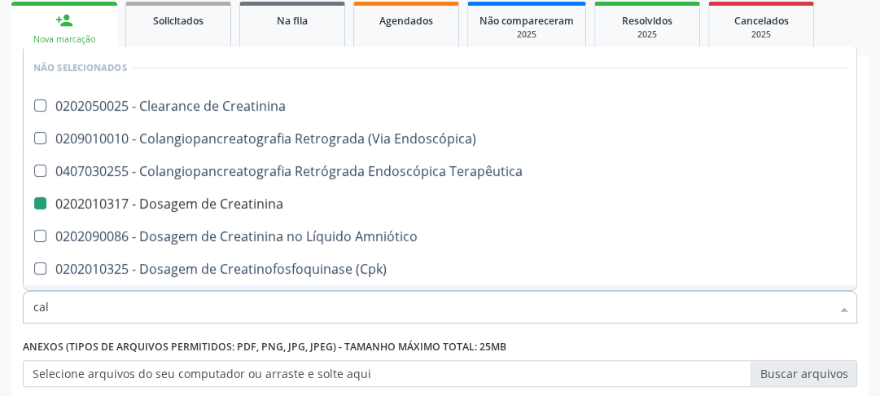
checkbox Creatinina "false"
checkbox Amniótico "false"
checkbox \(Cpk\) "false"
checkbox Mb "false"
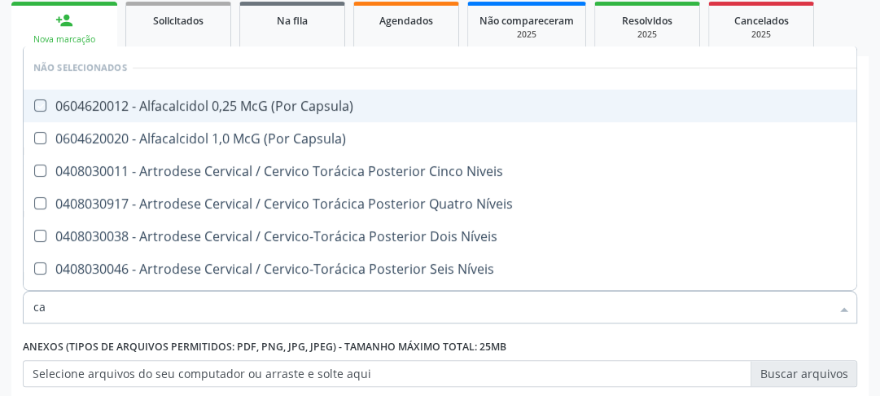
type input "c"
checkbox Capsula\) "true"
checkbox Níveis "true"
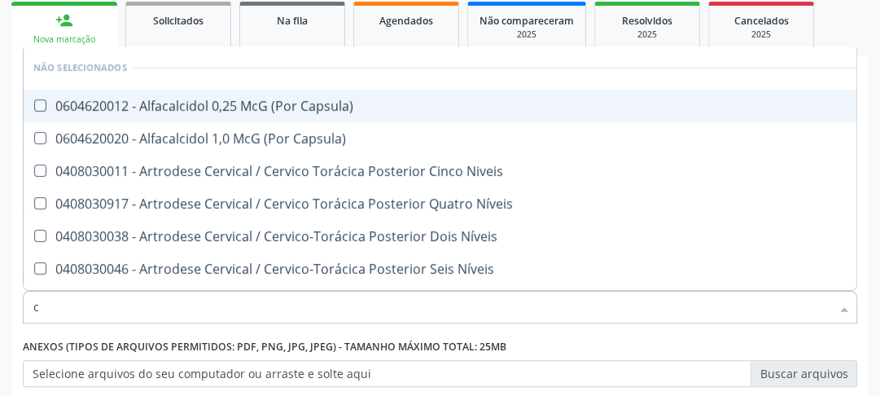
checkbox Níveis "true"
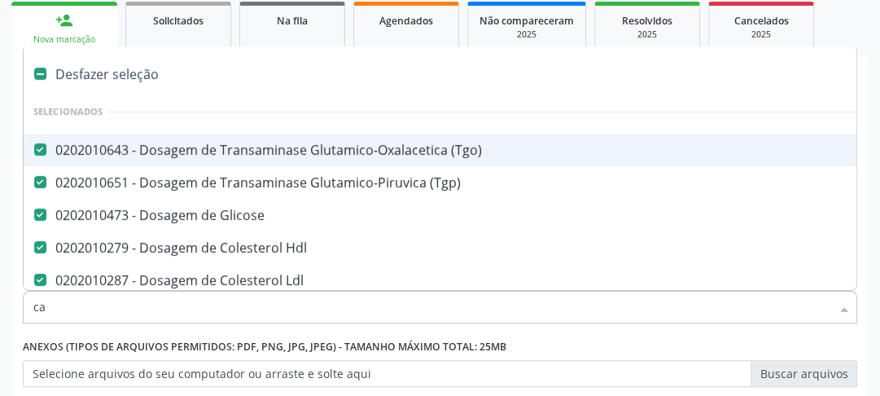
type input "cal"
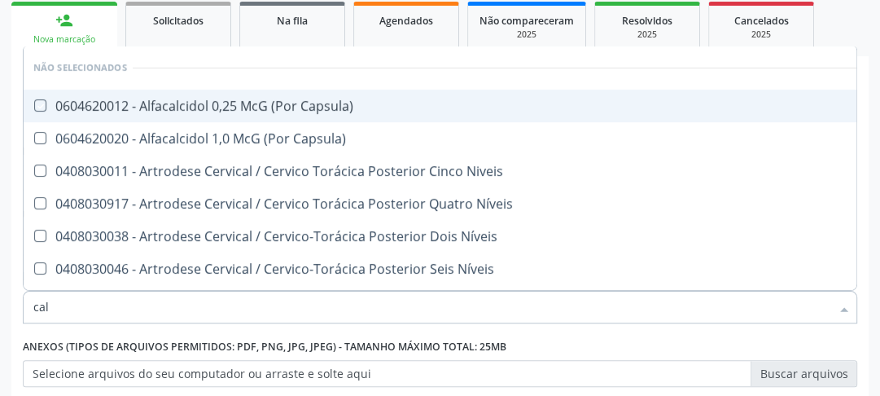
checkbox Capsula\) "false"
checkbox Níveis "false"
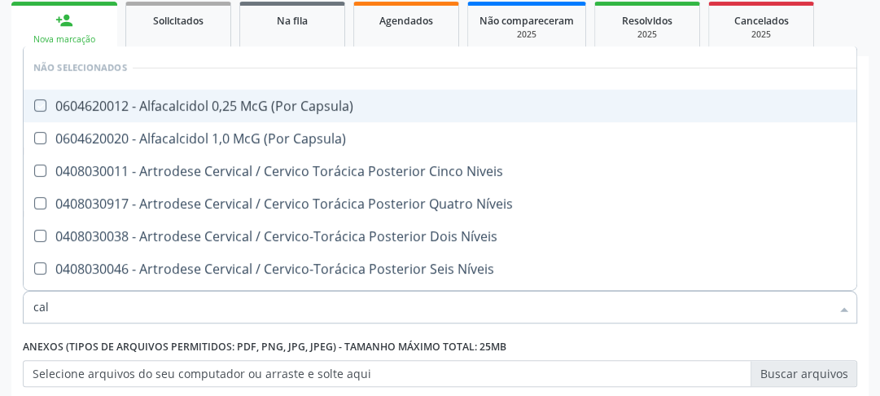
checkbox Níveis "false"
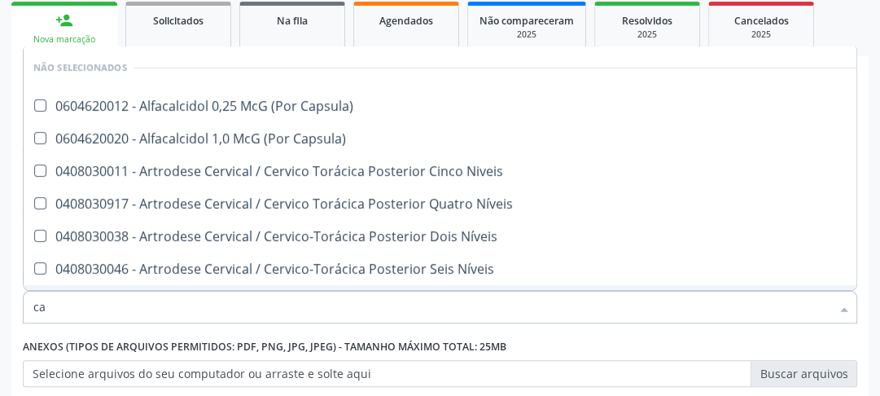
type input "c"
checkbox Capsula\) "true"
checkbox Níveis "true"
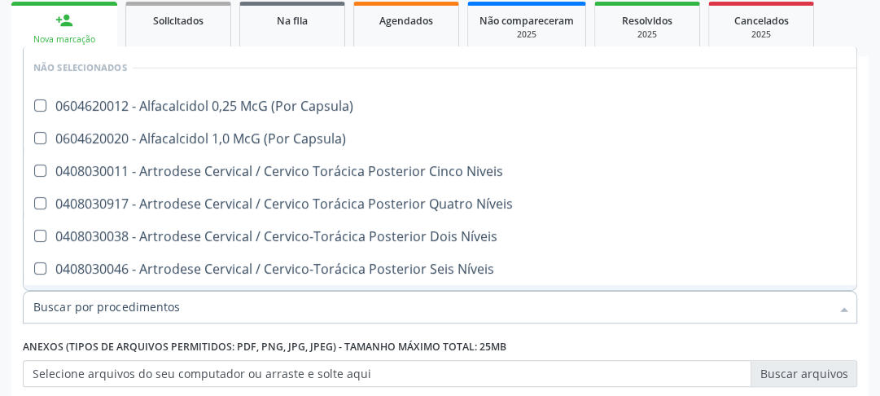
checkbox Níveis "true"
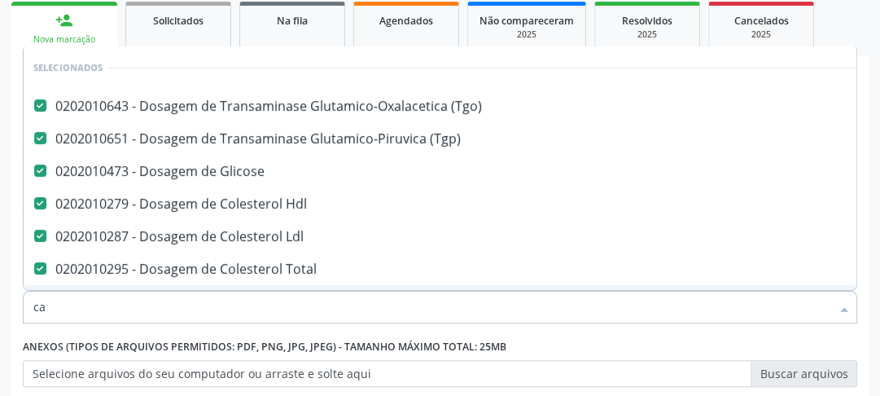
type input "cal"
checkbox \(Tgo\) "false"
checkbox \(Tgp\) "false"
checkbox Hdl "false"
checkbox Ldl "false"
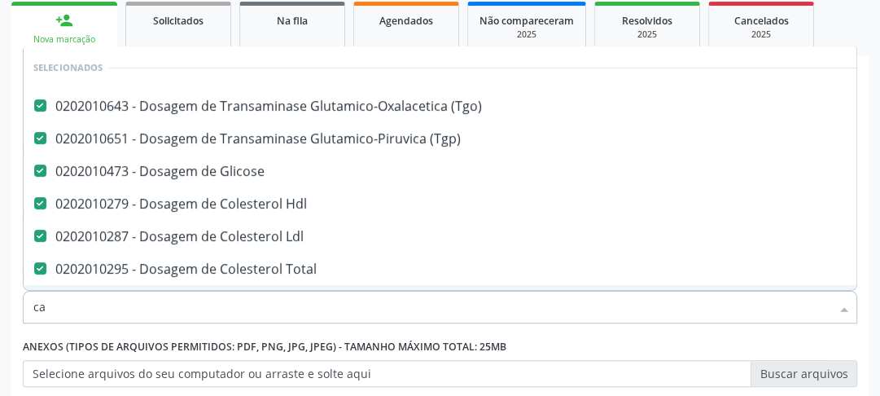
checkbox Total "false"
checkbox Triglicerideos "false"
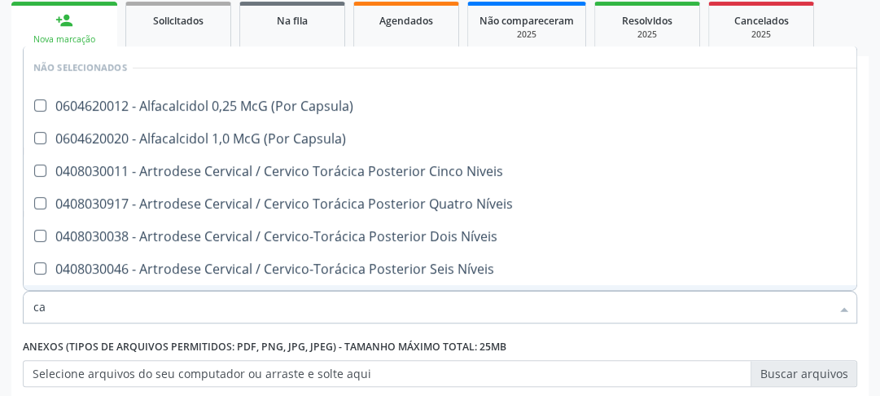
type input "c"
checkbox Capsula\) "true"
checkbox Níveis "true"
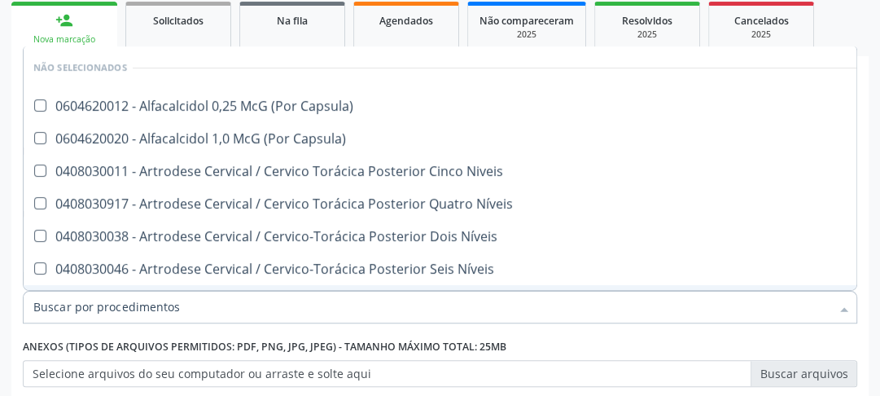
checkbox Níveis "true"
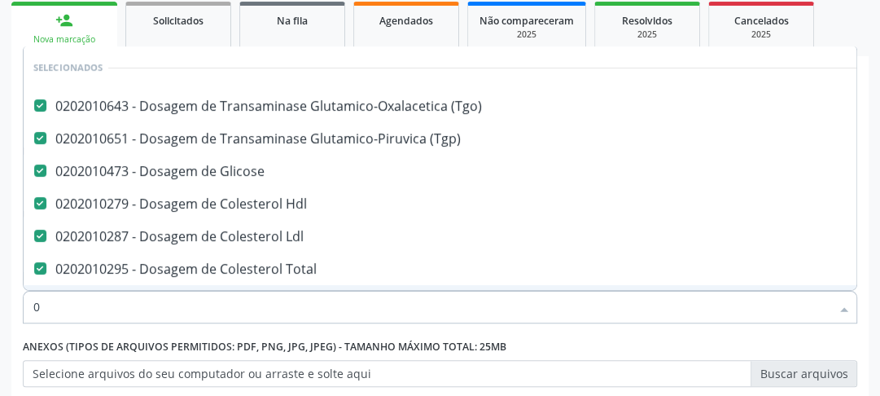
type input "02"
checkbox Hemodialise "true"
checkbox \(Liquido\) "true"
checkbox Tempo "true"
checkbox Hpv "true"
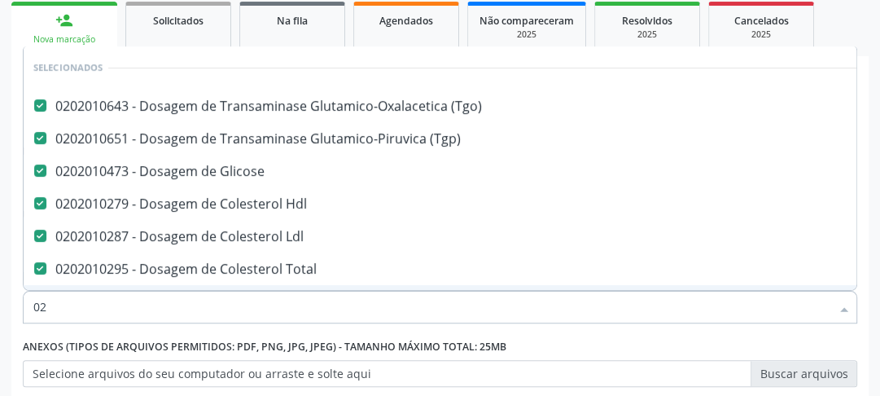
type input "020"
checkbox Intra-Aortico "true"
checkbox Estágios "true"
checkbox Bandas\) "true"
checkbox Maior "true"
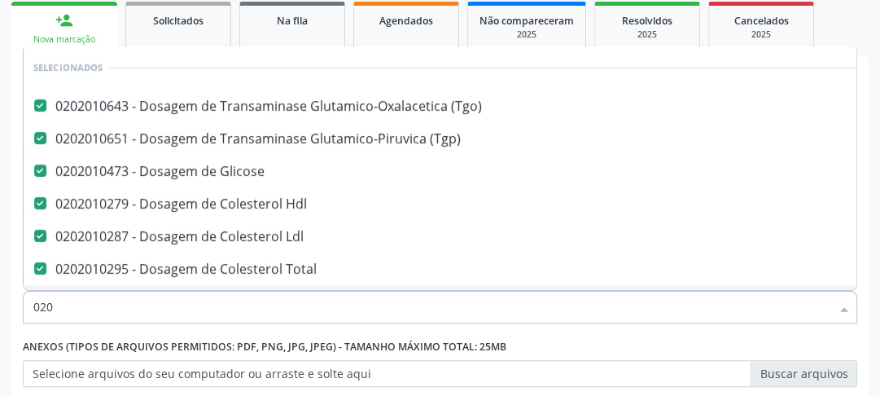
checkbox Urico "false"
checkbox Creatinina "false"
checkbox Glicosilada "false"
checkbox Ureia "false"
type input "0202"
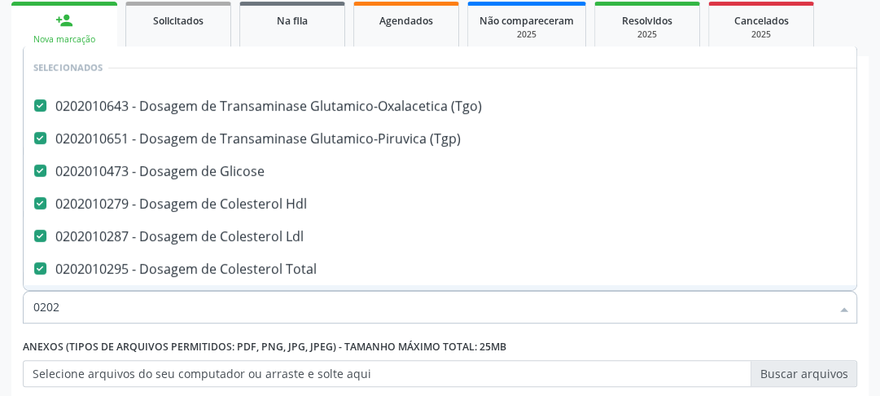
checkbox População "true"
checkbox Ocular "true"
checkbox Peritoneal "true"
checkbox Projecoes\) "true"
checkbox Urico "false"
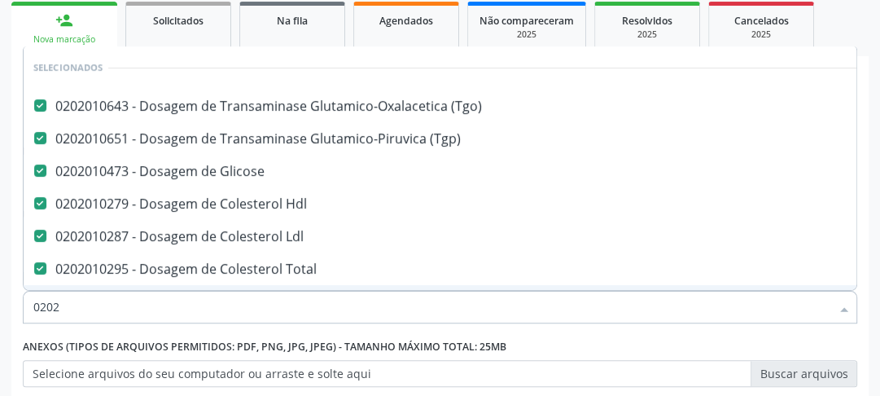
checkbox Creatinina "false"
type input "02020"
checkbox Organicos "true"
checkbox Urico "false"
checkbox Beta-2-Microglobulina "true"
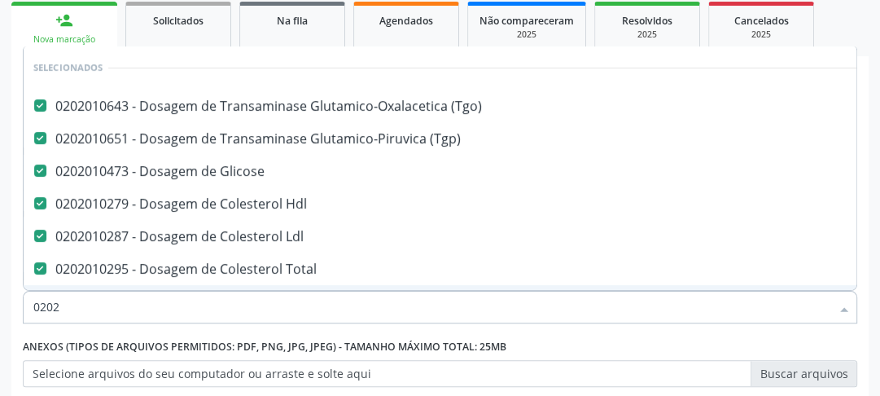
checkbox Creatinina "false"
checkbox Serico "true"
checkbox Glicosilada "false"
checkbox Horas\) "true"
checkbox Ureia "false"
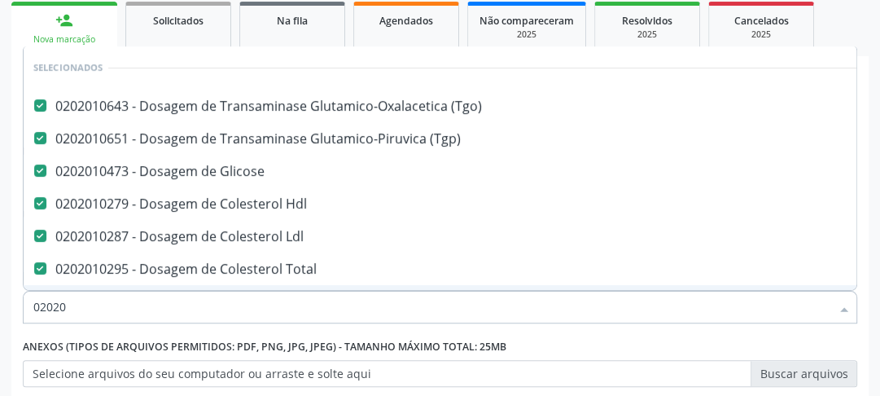
type input "020201"
checkbox Osmolar "true"
checkbox Molecular "true"
checkbox Osmolaridade "true"
checkbox 17-Alfa-Hidroxiprogesterona "true"
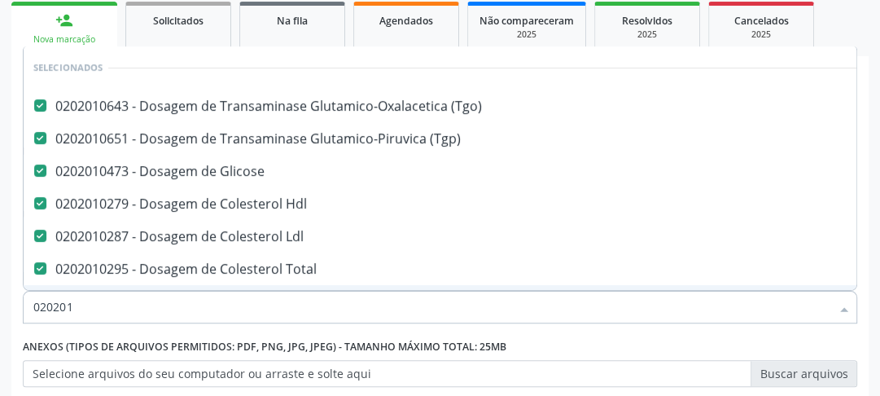
type input "0202010"
checkbox Ativada\) "true"
checkbox Urico "false"
checkbox III "true"
checkbox Creatinina "false"
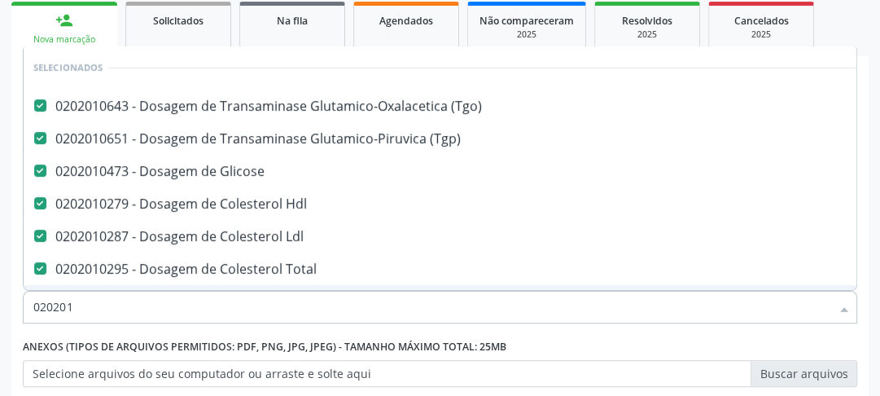
checkbox Ferritina "true"
checkbox Glicosilada "false"
checkbox Magnesio "true"
type input "02020102"
checkbox Ldl "false"
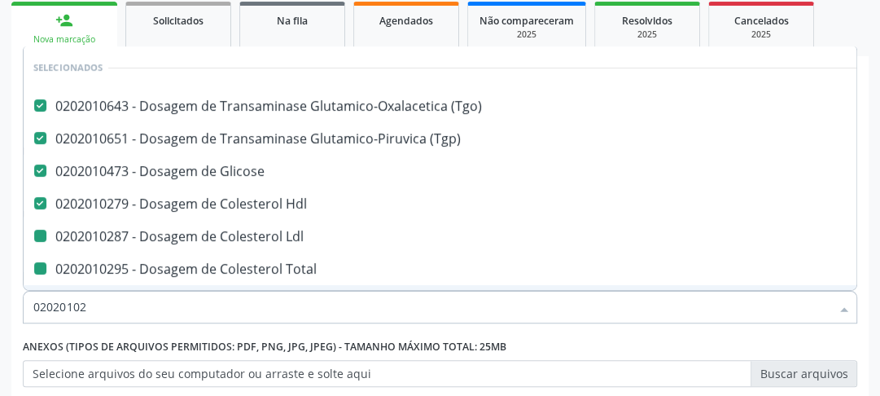
checkbox Total "false"
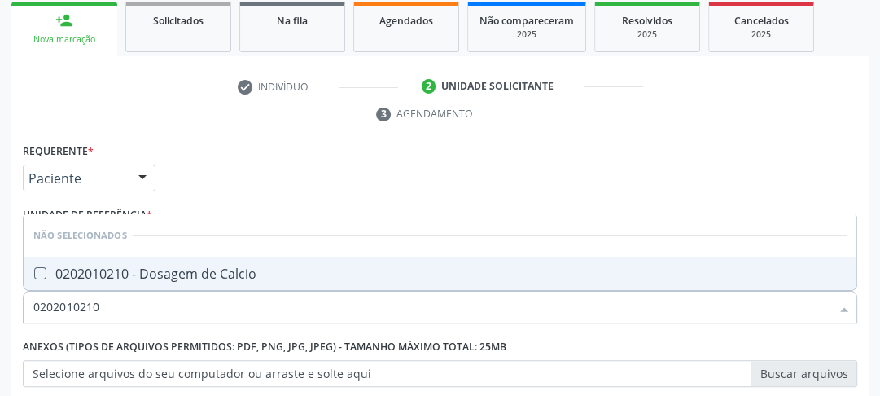
click at [41, 272] on Calcio at bounding box center [40, 273] width 12 height 12
click at [34, 272] on Calcio "checkbox" at bounding box center [29, 273] width 11 height 11
drag, startPoint x: 110, startPoint y: 310, endPoint x: 32, endPoint y: 302, distance: 78.6
click at [32, 302] on div "0202010210" at bounding box center [440, 307] width 834 height 33
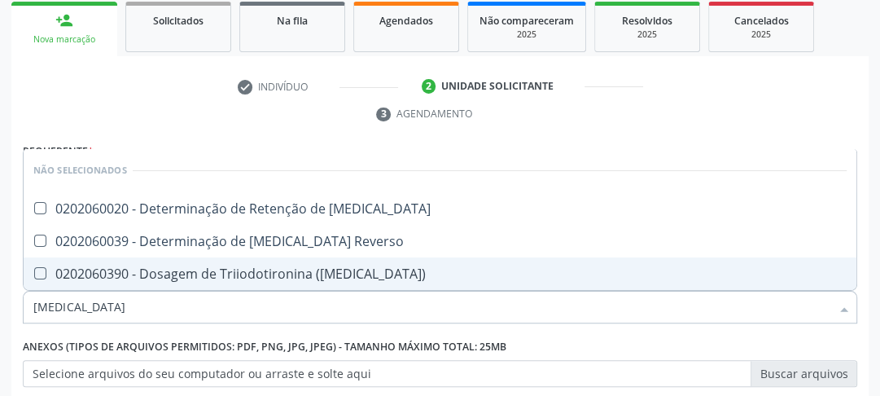
click at [40, 275] on \(T3\) at bounding box center [40, 273] width 12 height 12
click at [34, 275] on \(T3\) "checkbox" at bounding box center [29, 273] width 11 height 11
click at [65, 309] on input "[MEDICAL_DATA]" at bounding box center [431, 307] width 797 height 33
click at [0, 305] on div "Acompanhamento Acompanhe a situação das marcações correntes e finalizadas Relat…" at bounding box center [440, 220] width 880 height 744
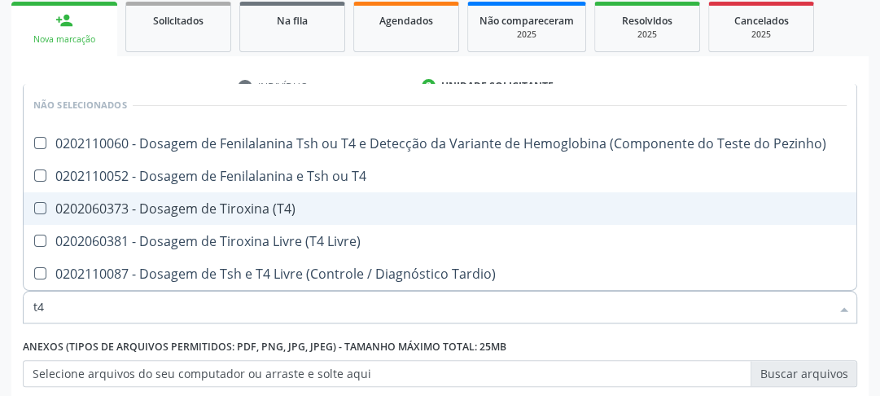
click at [37, 204] on \(T4\) at bounding box center [40, 208] width 12 height 12
click at [34, 204] on \(T4\) "checkbox" at bounding box center [29, 208] width 11 height 11
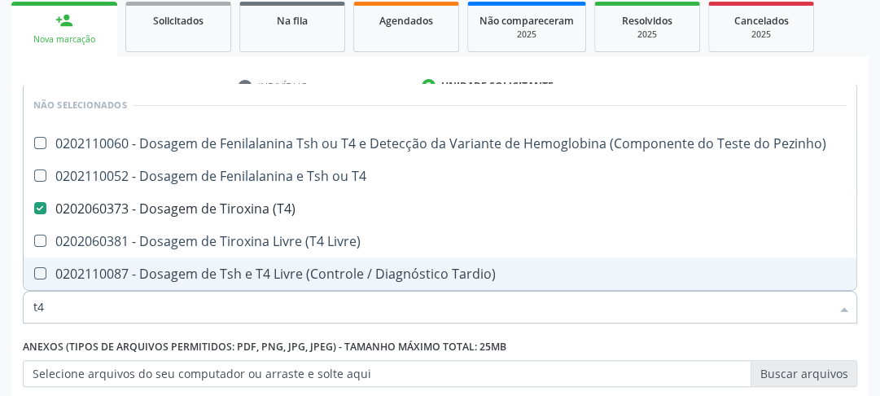
drag, startPoint x: 49, startPoint y: 304, endPoint x: 0, endPoint y: 299, distance: 49.1
click at [0, 299] on div "Acompanhamento Acompanhe a situação das marcações correntes e finalizadas Relat…" at bounding box center [440, 220] width 880 height 744
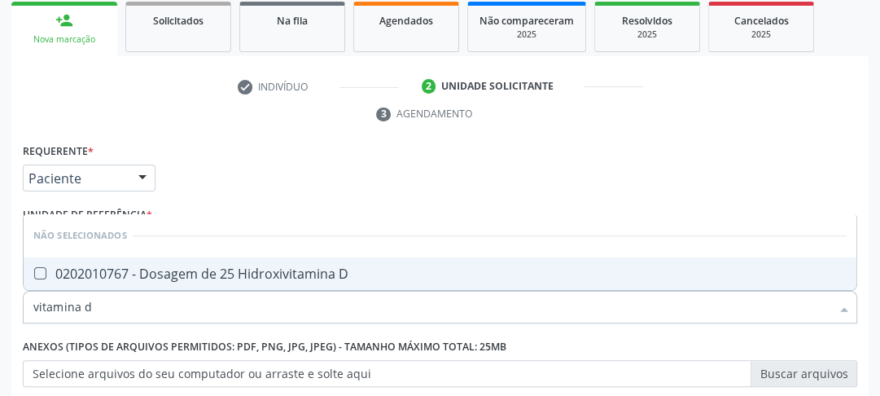
click at [40, 270] on D at bounding box center [40, 273] width 12 height 12
click at [34, 270] on D "checkbox" at bounding box center [29, 273] width 11 height 11
drag, startPoint x: 118, startPoint y: 313, endPoint x: 0, endPoint y: 321, distance: 118.3
click at [0, 321] on div "Acompanhamento Acompanhe a situação das marcações correntes e finalizadas Relat…" at bounding box center [440, 220] width 880 height 744
click at [36, 272] on B12 at bounding box center [40, 273] width 12 height 12
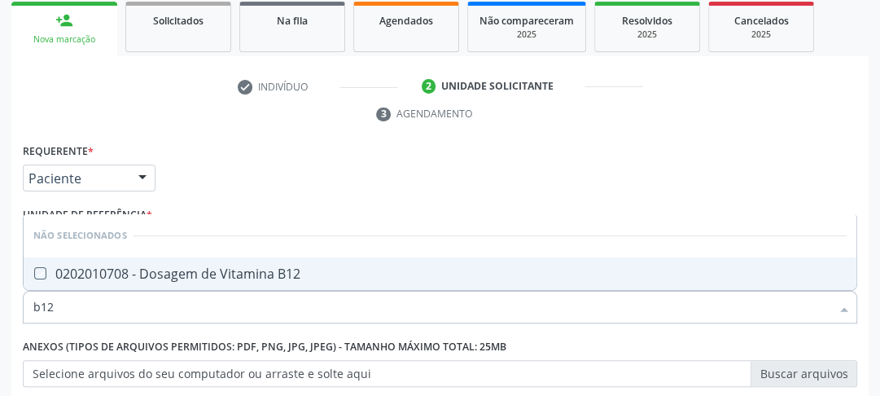
click at [34, 272] on B12 "checkbox" at bounding box center [29, 273] width 11 height 11
click at [457, 183] on div "Requerente * Paciente Médico(a) Enfermeiro(a) Paciente Nenhum resultado encontr…" at bounding box center [440, 323] width 834 height 369
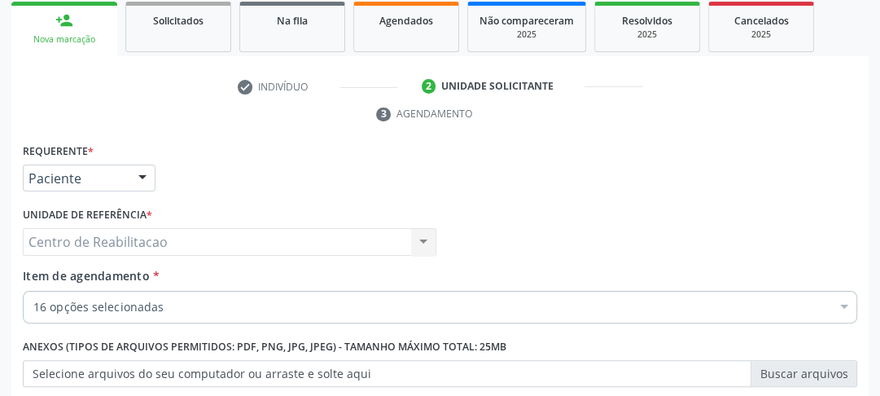
scroll to position [372, 0]
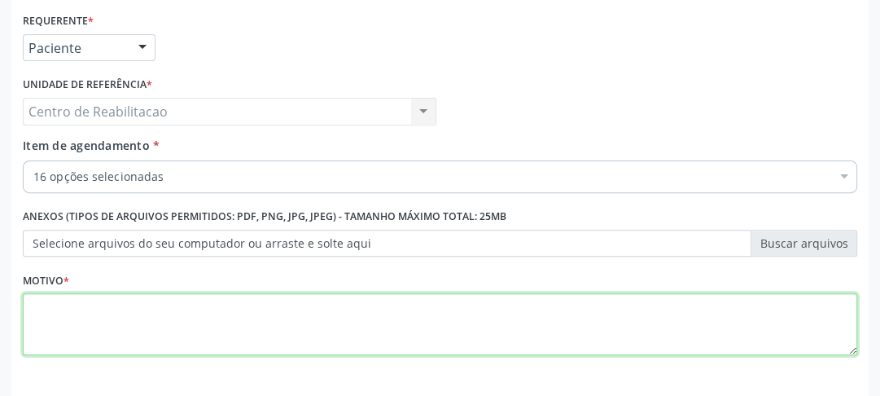
click at [273, 326] on textarea at bounding box center [440, 324] width 834 height 62
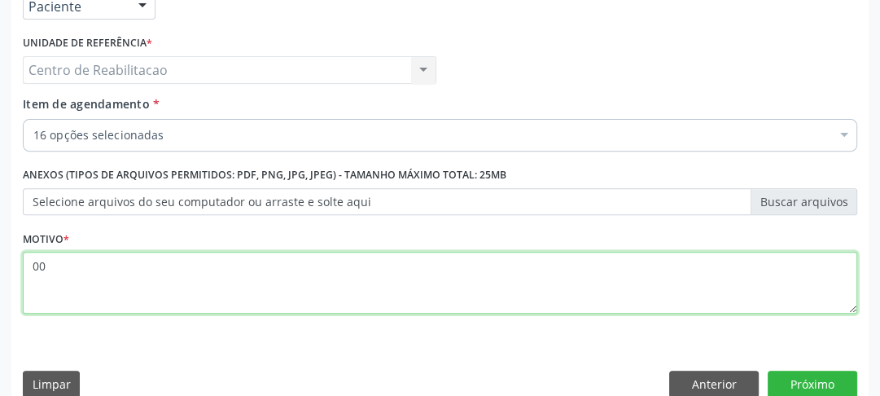
scroll to position [437, 0]
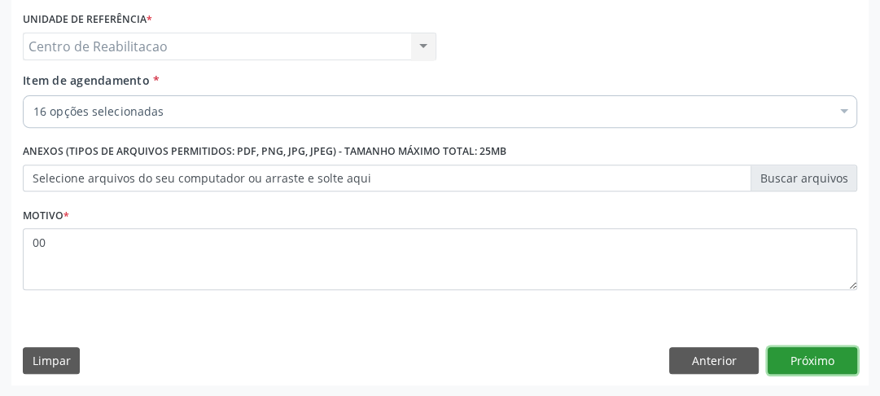
click at [823, 365] on button "Próximo" at bounding box center [813, 361] width 90 height 28
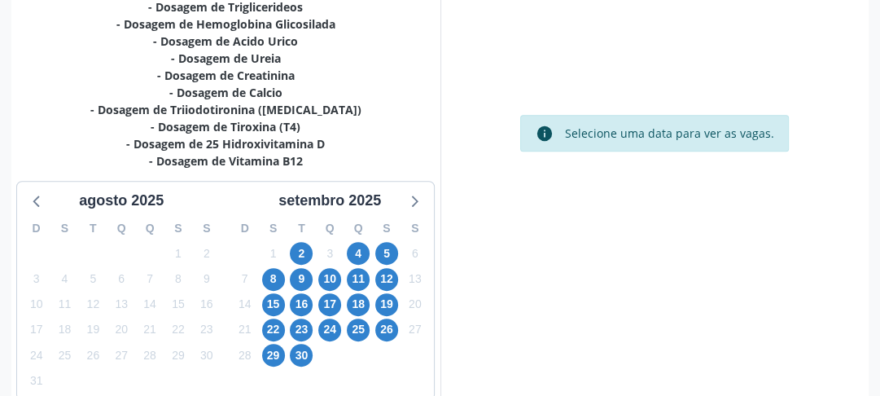
scroll to position [571, 0]
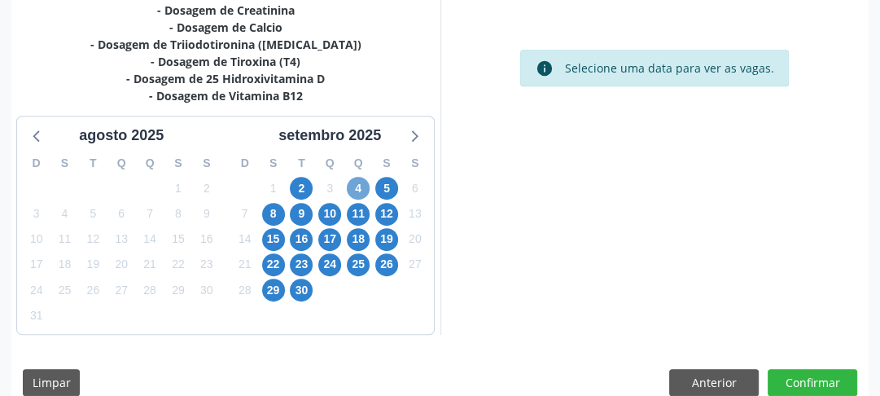
click at [363, 189] on span "4" at bounding box center [358, 188] width 23 height 23
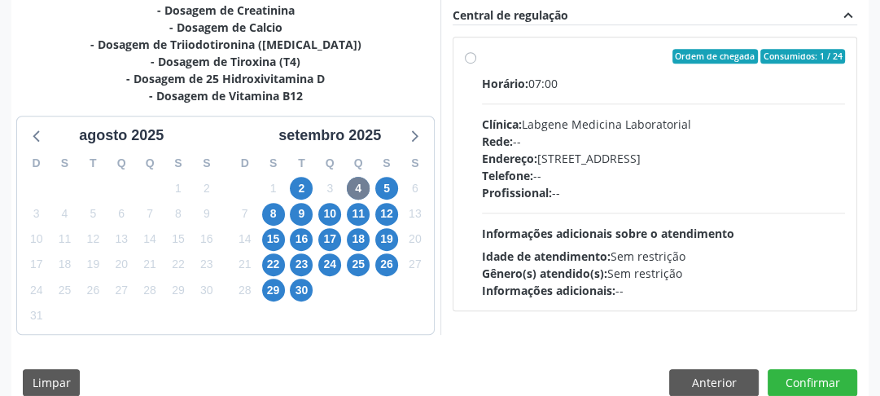
click at [482, 55] on label "Ordem de chegada Consumidos: 1 / 24 Horário: 07:00 Clínica: Labgene Medicina La…" at bounding box center [664, 174] width 364 height 250
click at [470, 55] on input "Ordem de chegada Consumidos: 1 / 24 Horário: 07:00 Clínica: Labgene Medicina La…" at bounding box center [470, 56] width 11 height 15
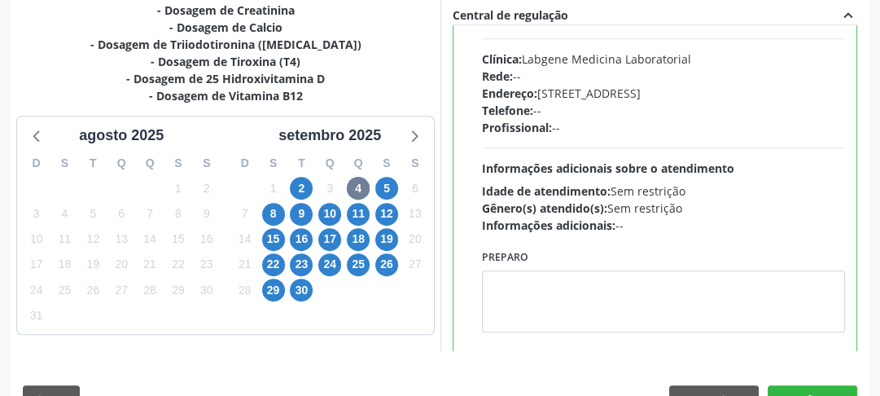
scroll to position [80, 0]
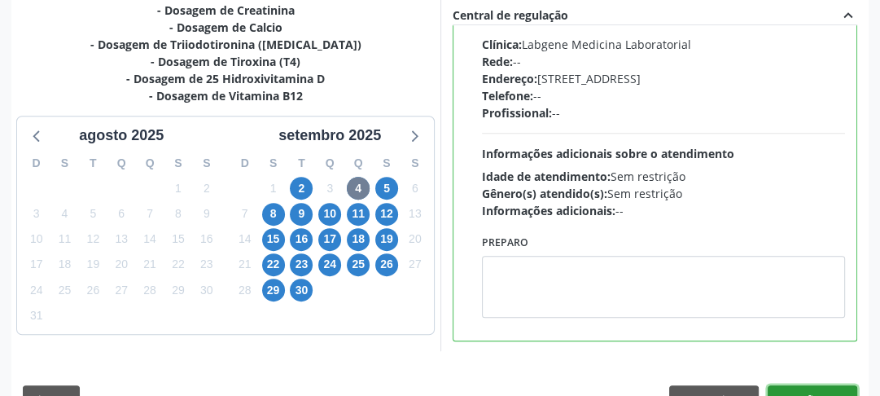
click at [820, 387] on button "Confirmar" at bounding box center [813, 399] width 90 height 28
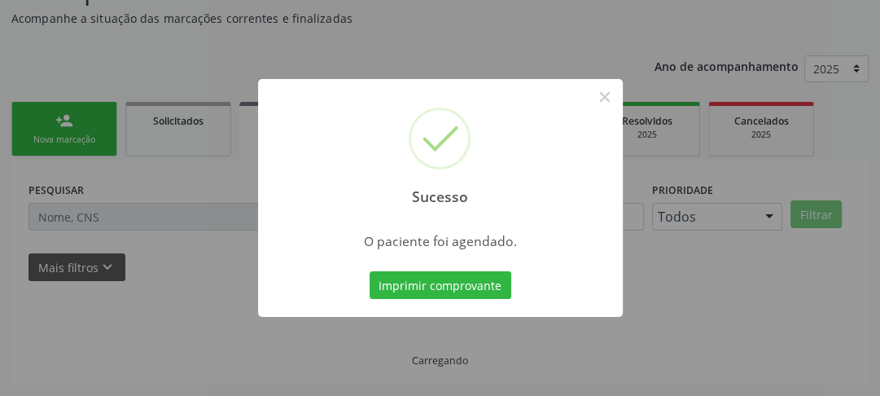
scroll to position [141, 0]
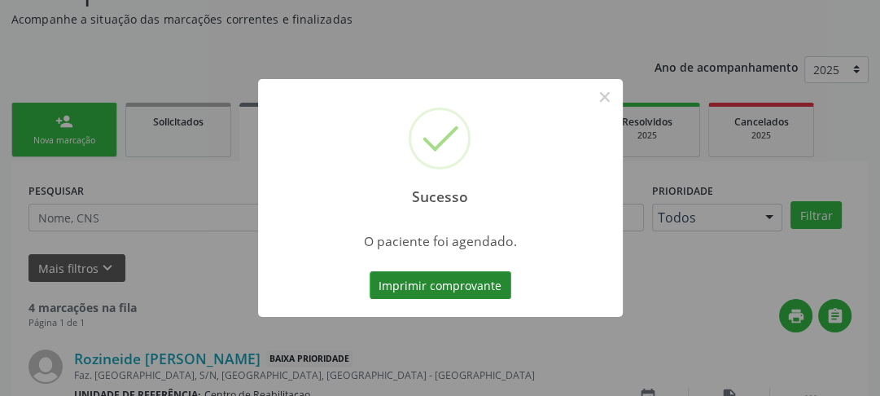
click at [486, 283] on button "Imprimir comprovante" at bounding box center [441, 285] width 142 height 28
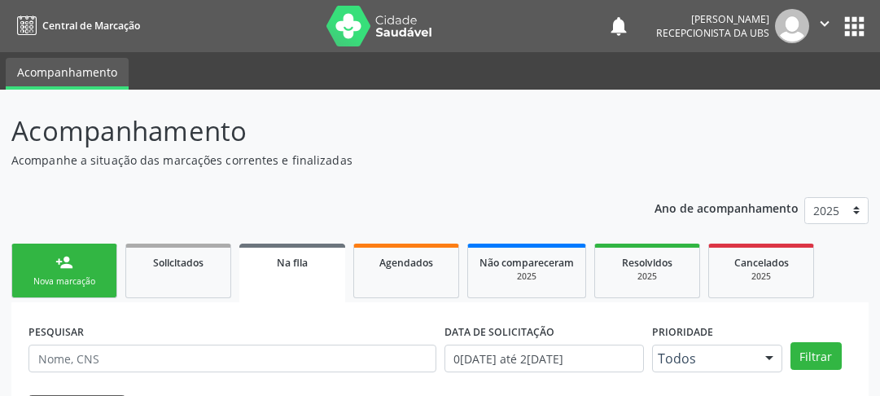
scroll to position [141, 0]
